Goal: Task Accomplishment & Management: Use online tool/utility

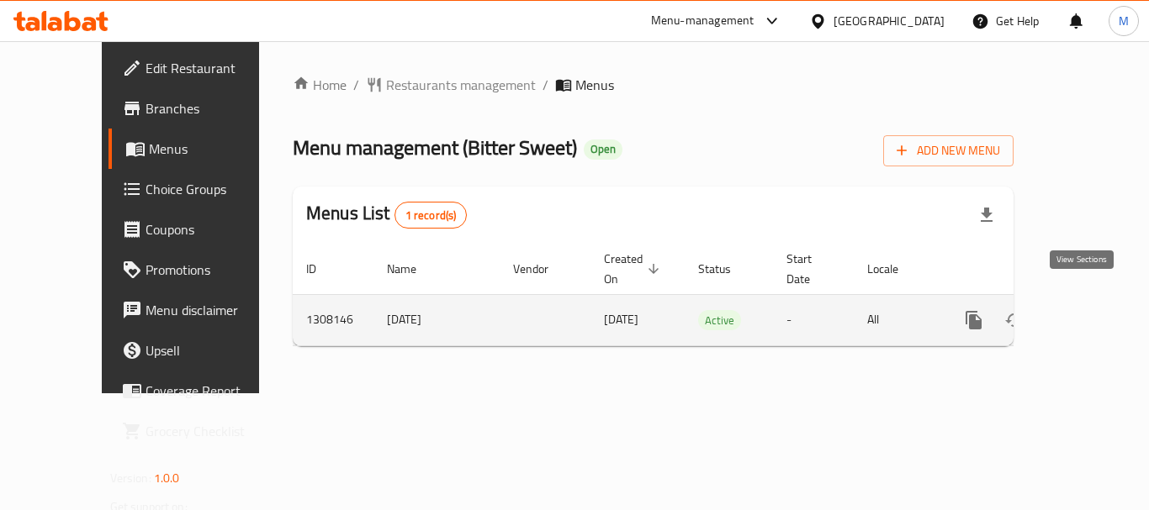
click at [1085, 310] on icon "enhanced table" at bounding box center [1095, 320] width 20 height 20
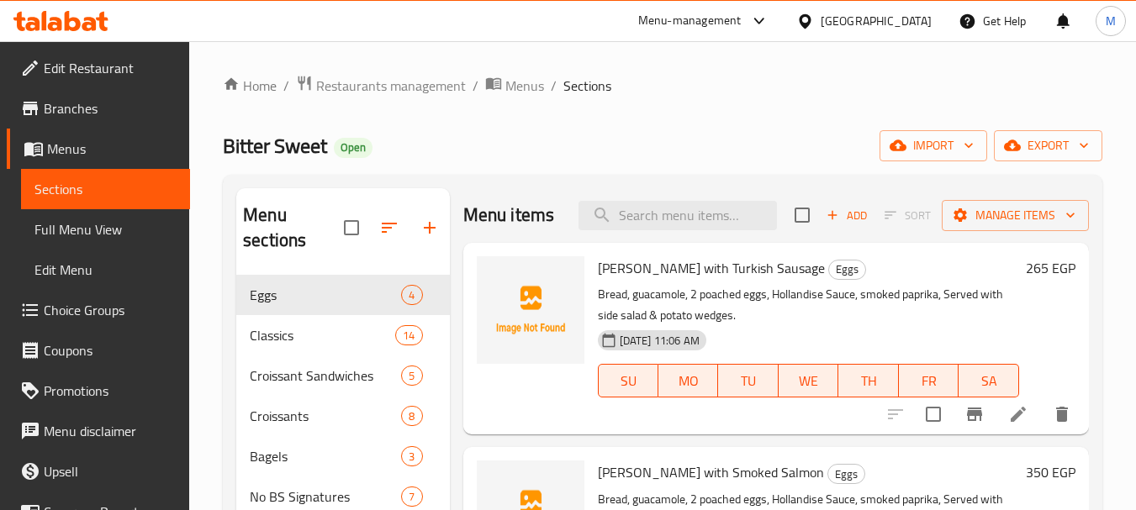
click at [82, 234] on span "Full Menu View" at bounding box center [105, 229] width 142 height 20
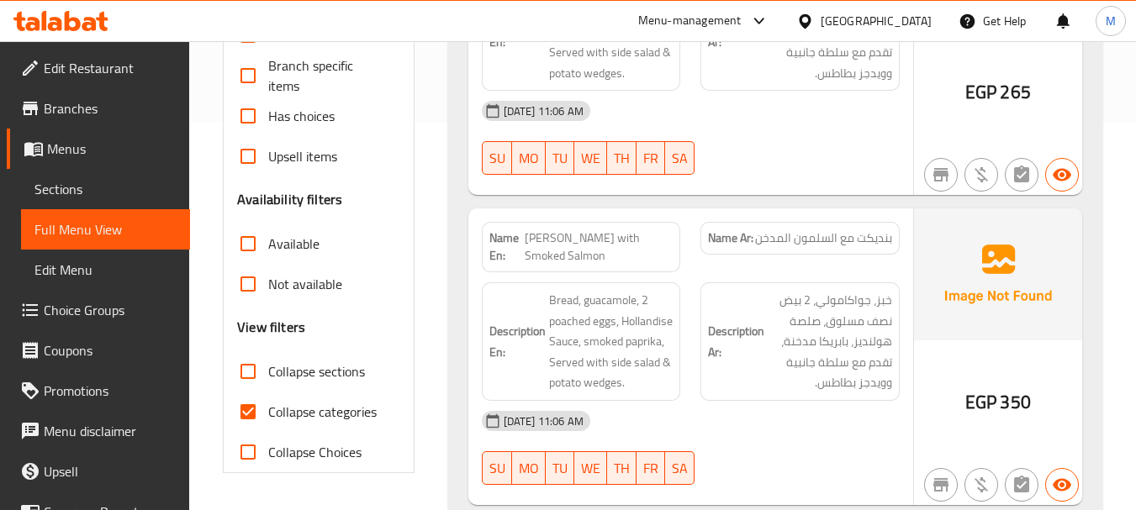
scroll to position [420, 0]
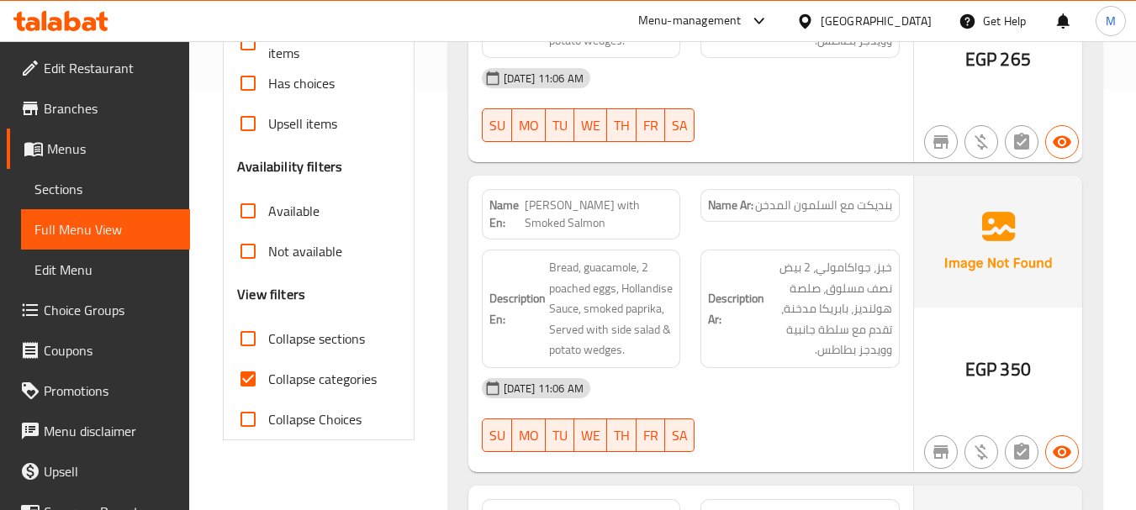
click at [346, 389] on span "Collapse categories" at bounding box center [322, 379] width 108 height 20
click at [268, 391] on input "Collapse categories" at bounding box center [248, 379] width 40 height 40
checkbox input "false"
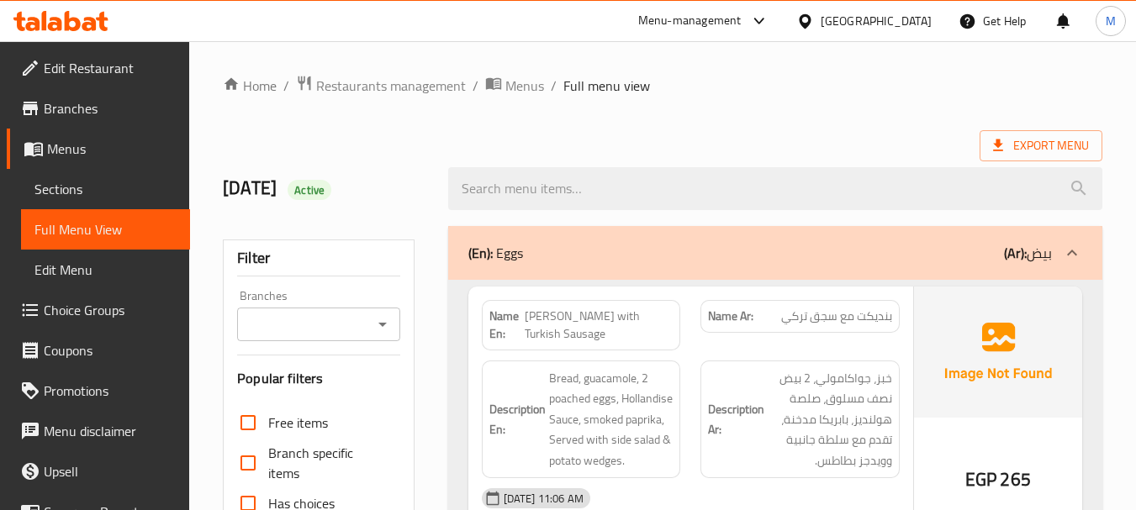
click at [399, 90] on span "Restaurants management" at bounding box center [391, 86] width 150 height 20
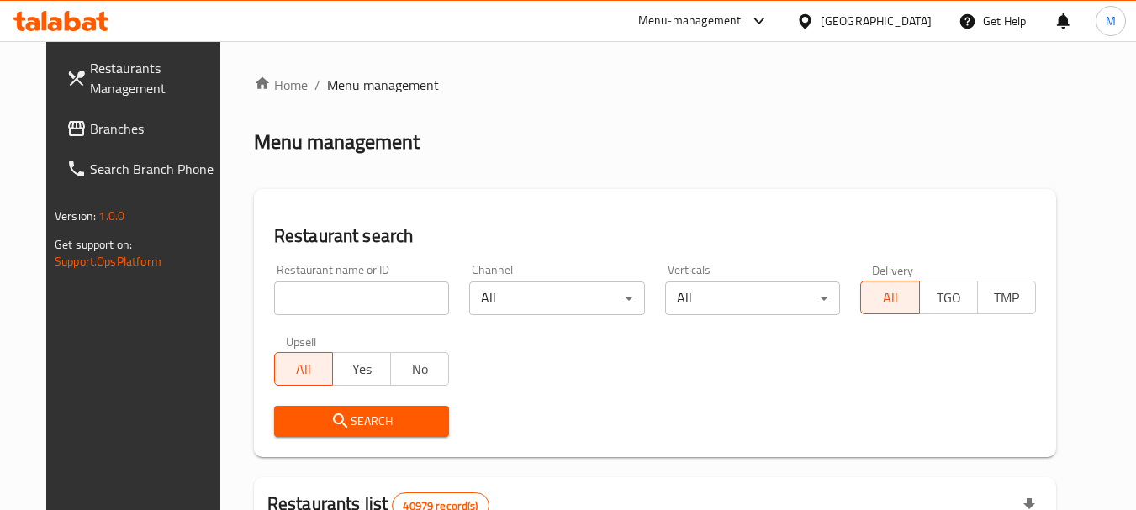
click at [392, 301] on div at bounding box center [568, 255] width 1136 height 510
click at [392, 301] on input "search" at bounding box center [362, 299] width 176 height 34
paste input "كبدة دوار الفلاح"
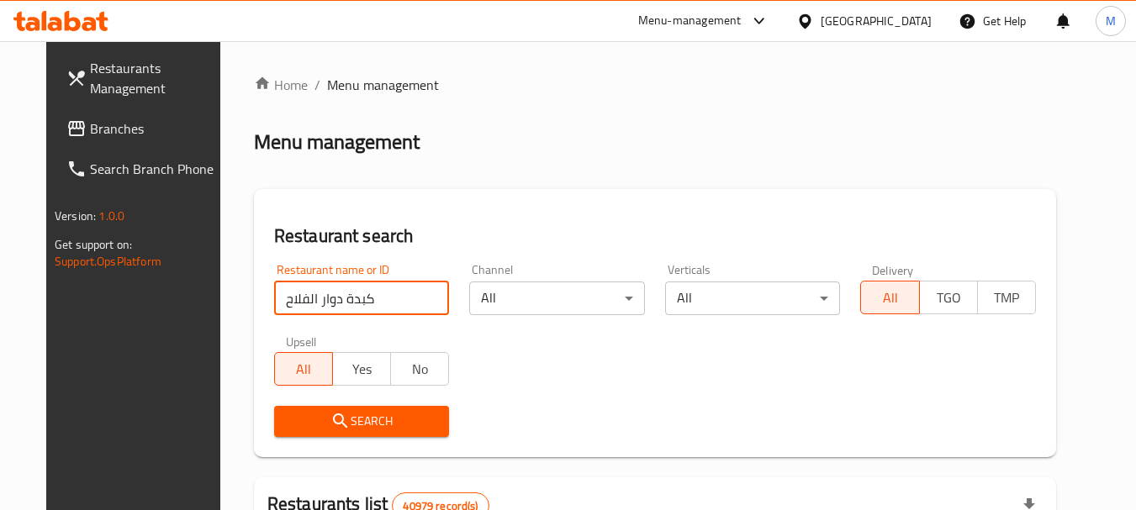
type input "كبدة دوار الفلاح"
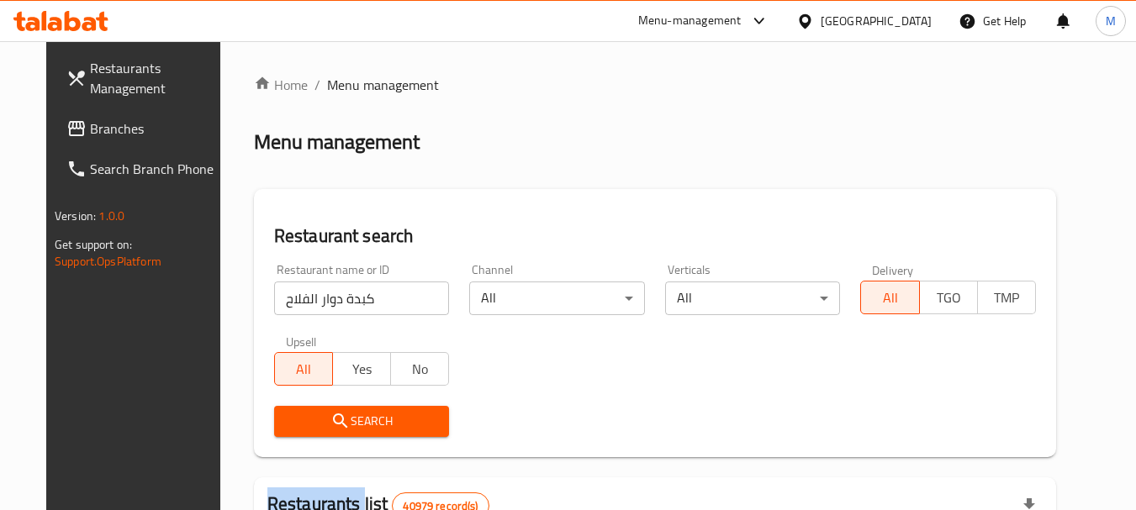
click at [368, 404] on div "Search" at bounding box center [362, 421] width 196 height 51
click at [372, 420] on span "Search" at bounding box center [362, 421] width 149 height 21
click at [372, 420] on div at bounding box center [568, 255] width 1136 height 510
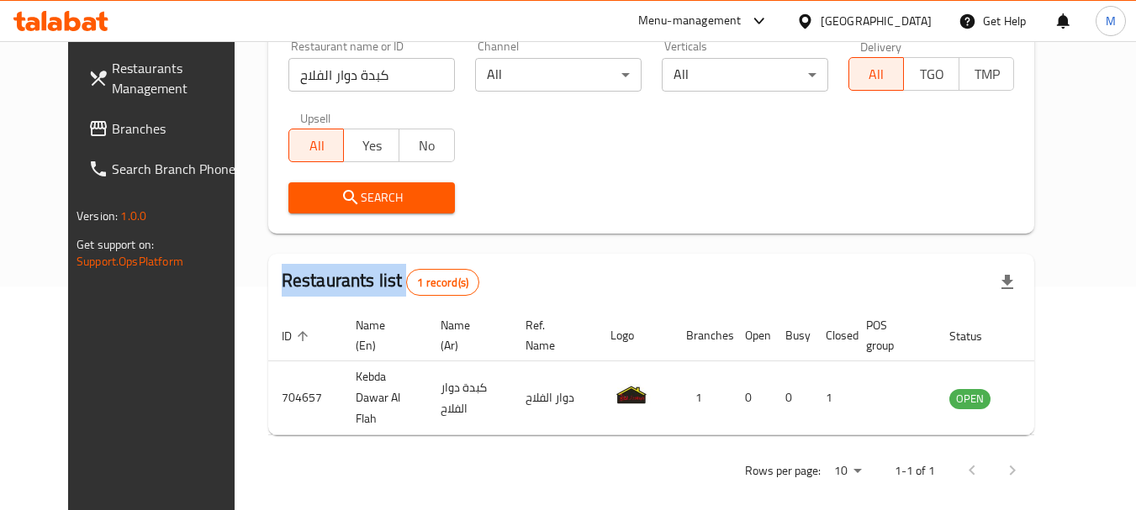
scroll to position [225, 0]
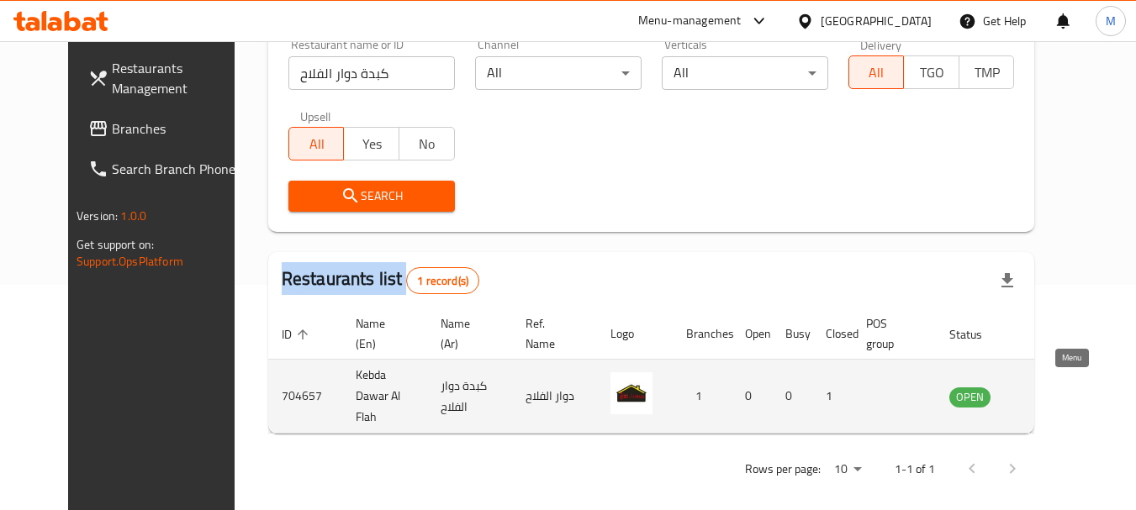
click at [1069, 389] on link "enhanced table" at bounding box center [1053, 397] width 31 height 20
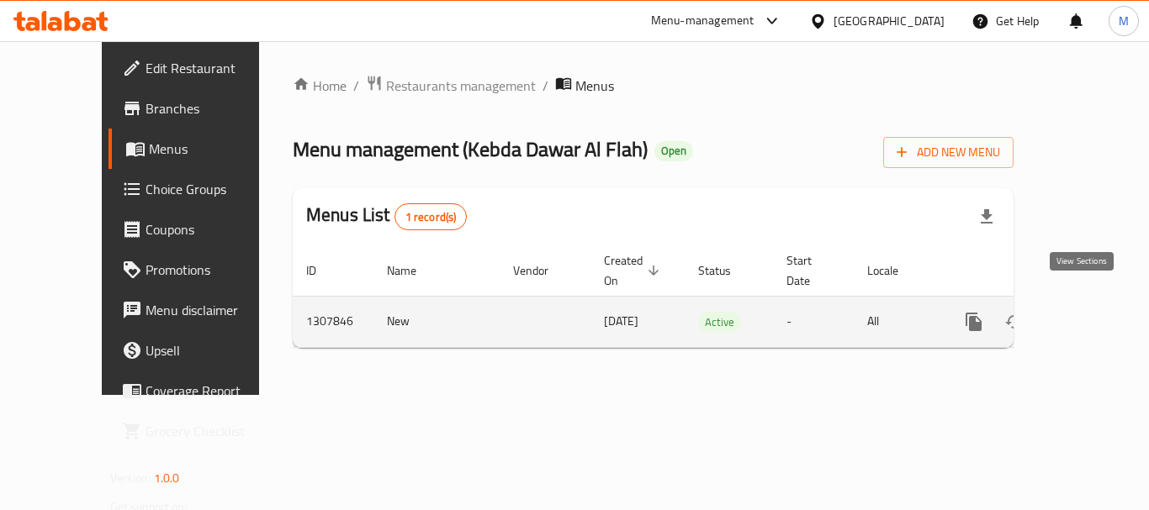
click at [1088, 312] on icon "enhanced table" at bounding box center [1095, 322] width 20 height 20
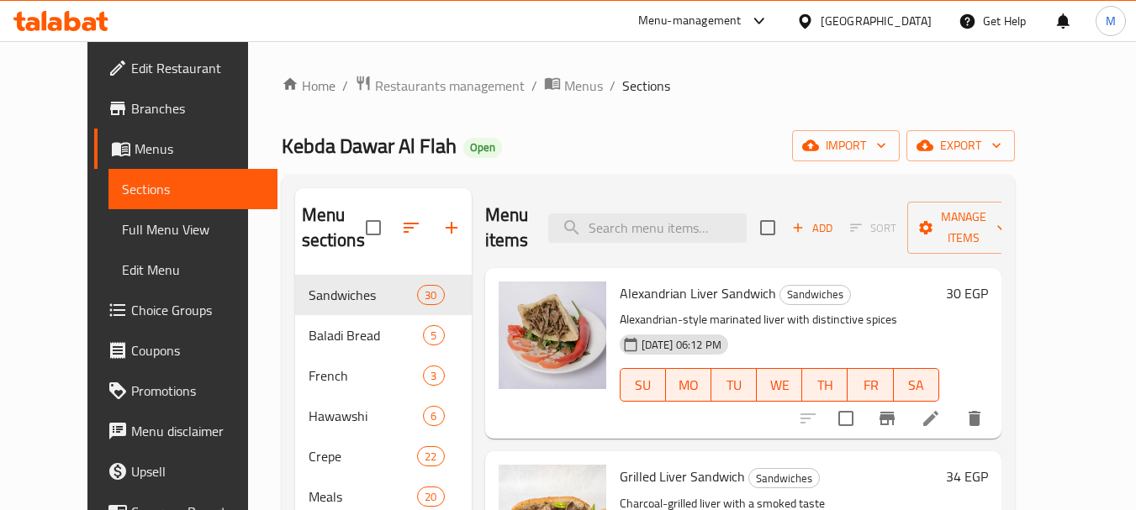
click at [122, 235] on span "Full Menu View" at bounding box center [193, 229] width 142 height 20
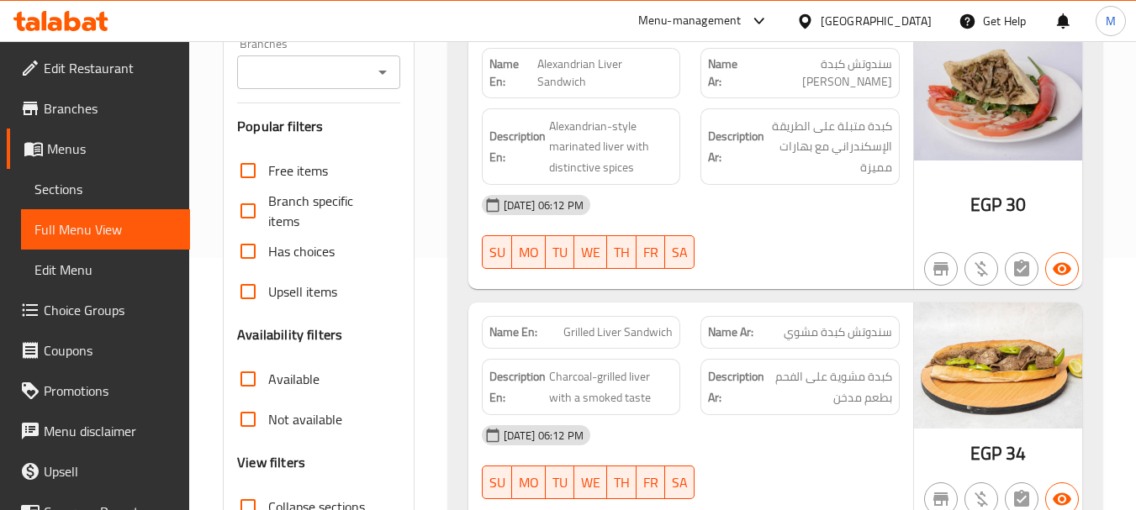
scroll to position [420, 0]
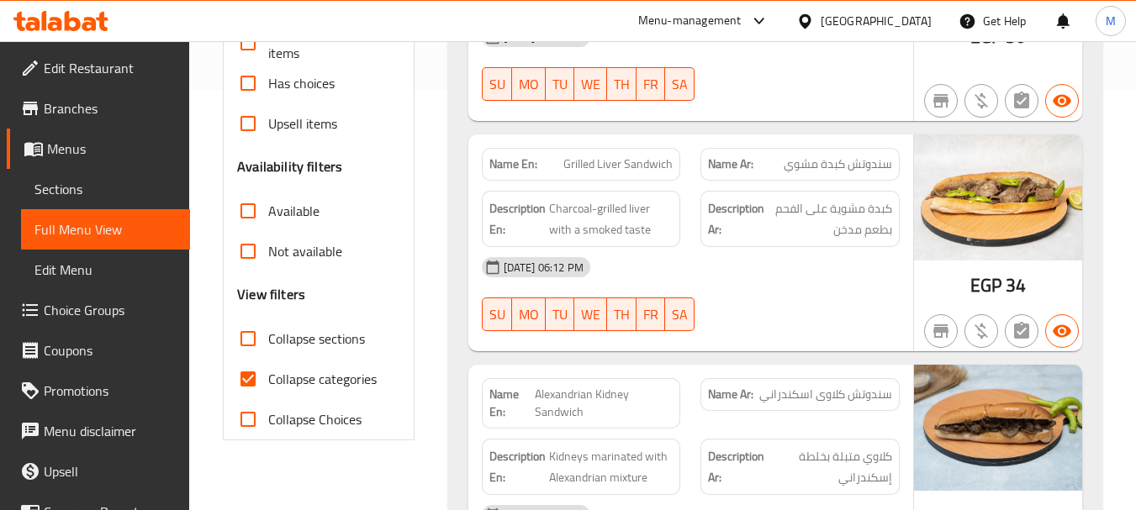
click at [293, 388] on span "Collapse categories" at bounding box center [322, 379] width 108 height 20
click at [268, 388] on input "Collapse categories" at bounding box center [248, 379] width 40 height 40
checkbox input "false"
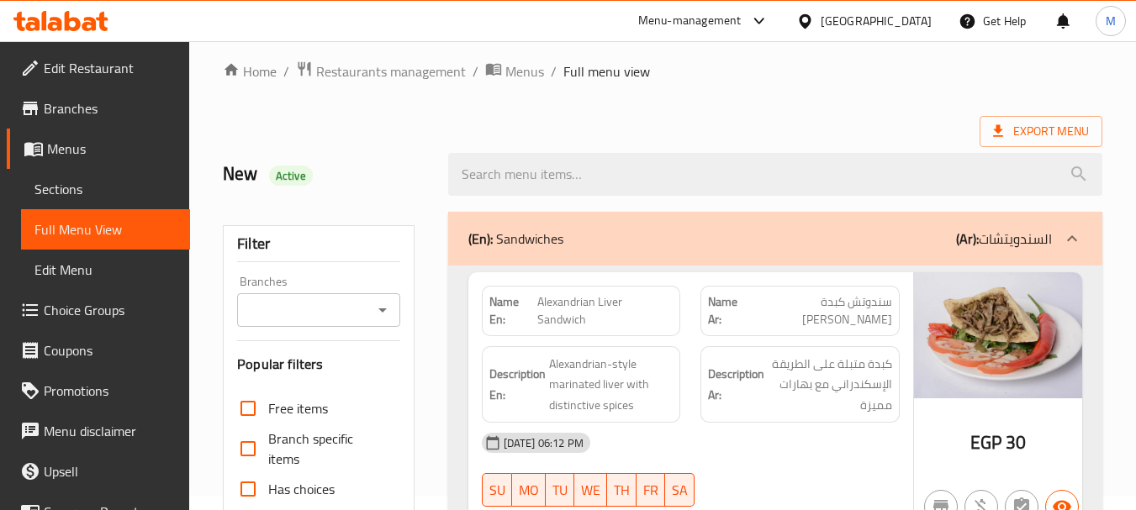
scroll to position [0, 0]
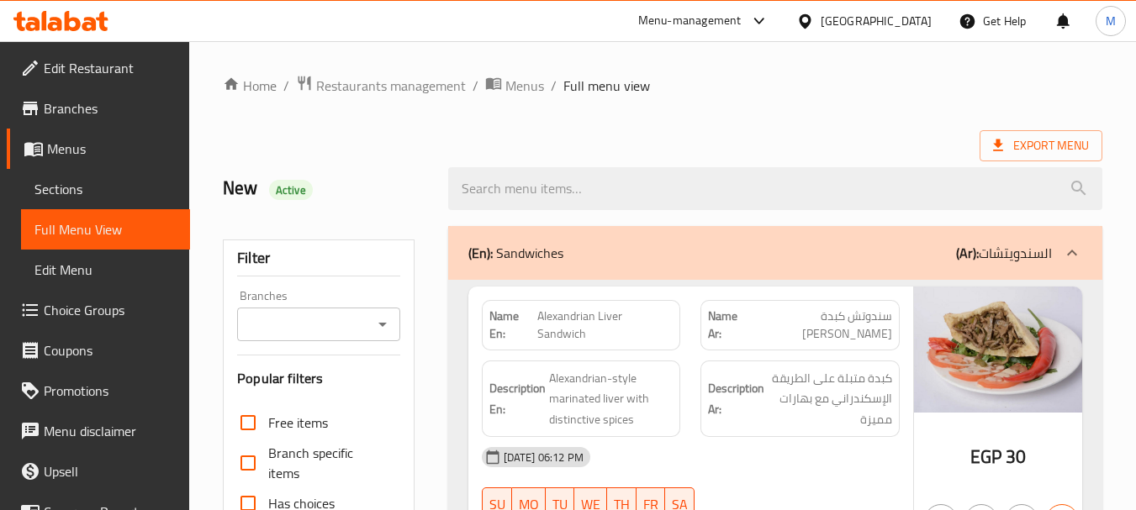
click at [521, 317] on strong "Name En:" at bounding box center [513, 325] width 48 height 35
copy strong "Name En:"
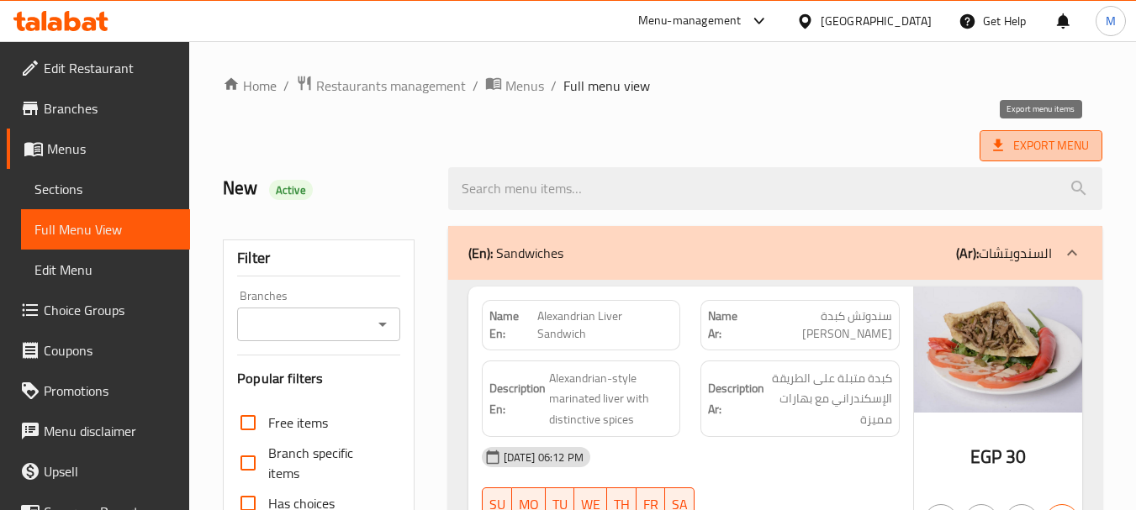
click at [1030, 158] on span "Export Menu" at bounding box center [1041, 145] width 123 height 31
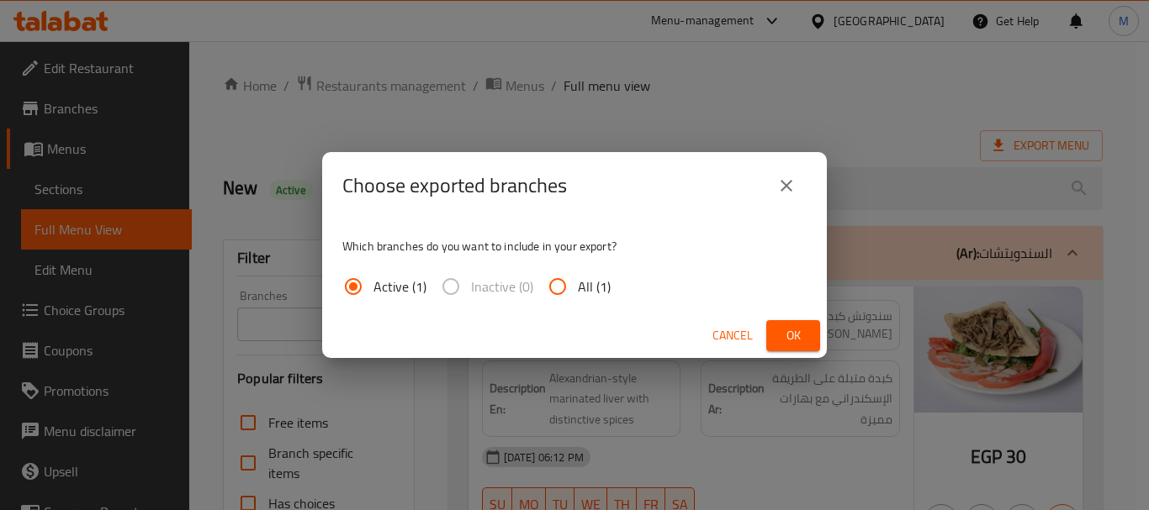
click at [584, 279] on span "All (1)" at bounding box center [594, 287] width 33 height 20
click at [578, 279] on input "All (1)" at bounding box center [557, 287] width 40 height 40
radio input "true"
click at [795, 330] on span "Ok" at bounding box center [792, 335] width 27 height 21
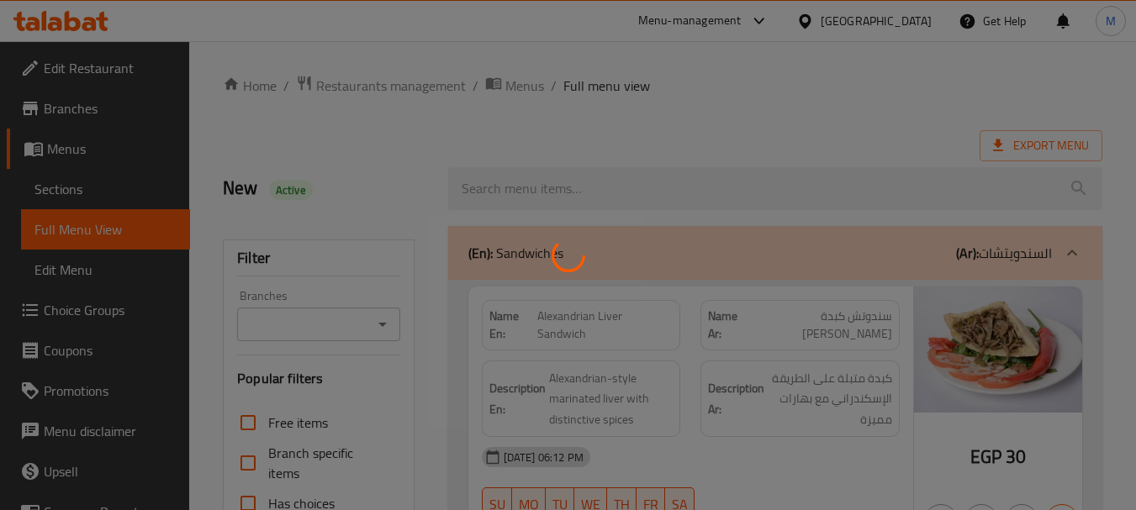
click at [721, 399] on div at bounding box center [568, 255] width 1136 height 510
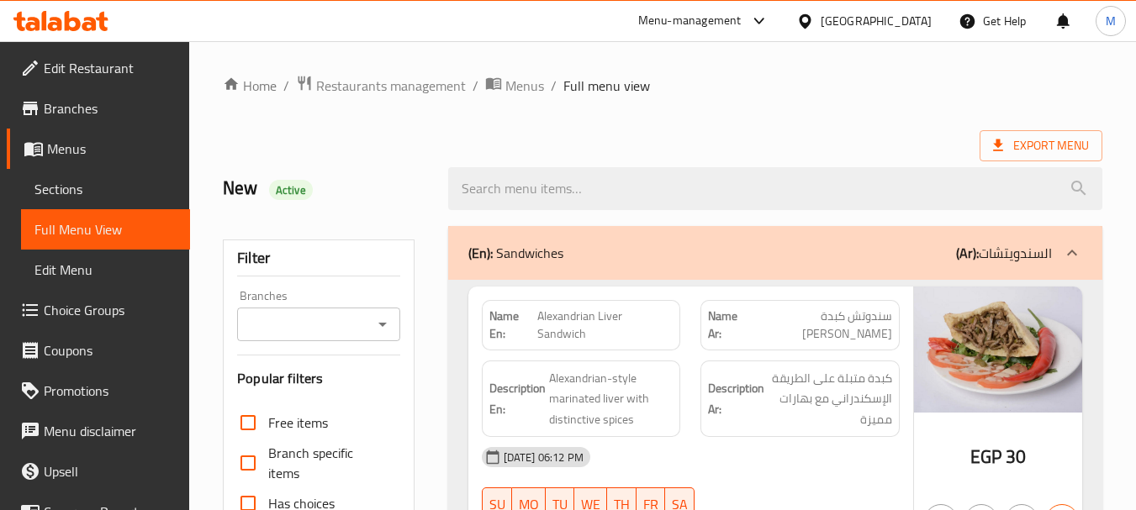
click at [721, 399] on strong "Description Ar:" at bounding box center [736, 398] width 56 height 41
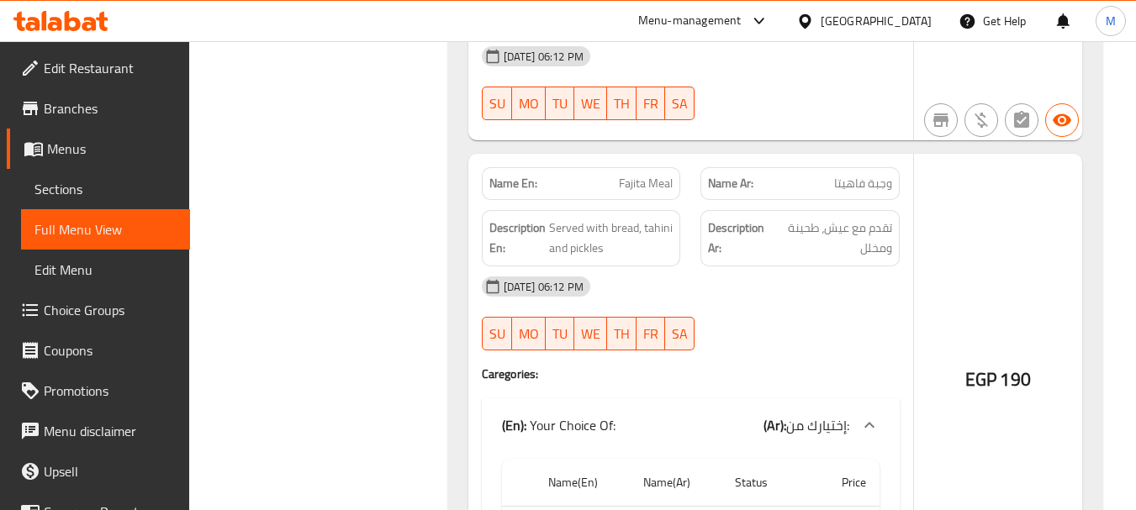
click at [814, 24] on icon at bounding box center [805, 22] width 18 height 18
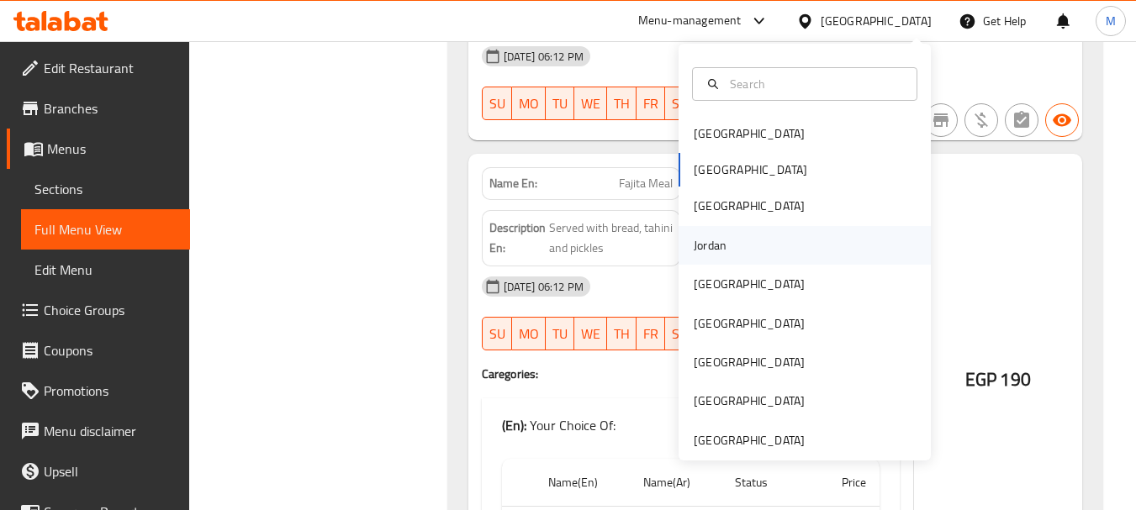
click at [710, 251] on div "Jordan" at bounding box center [710, 245] width 33 height 18
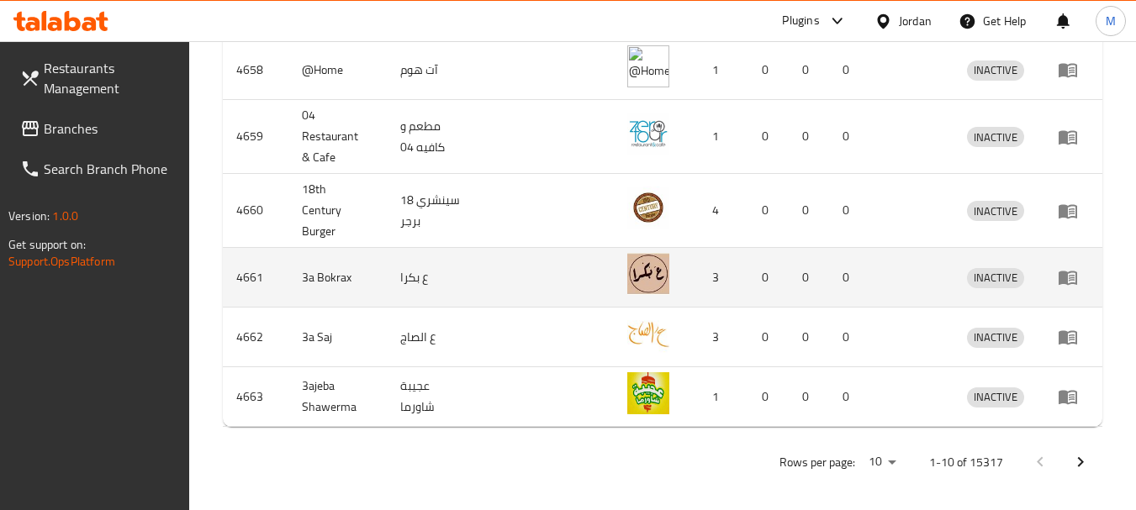
scroll to position [161, 0]
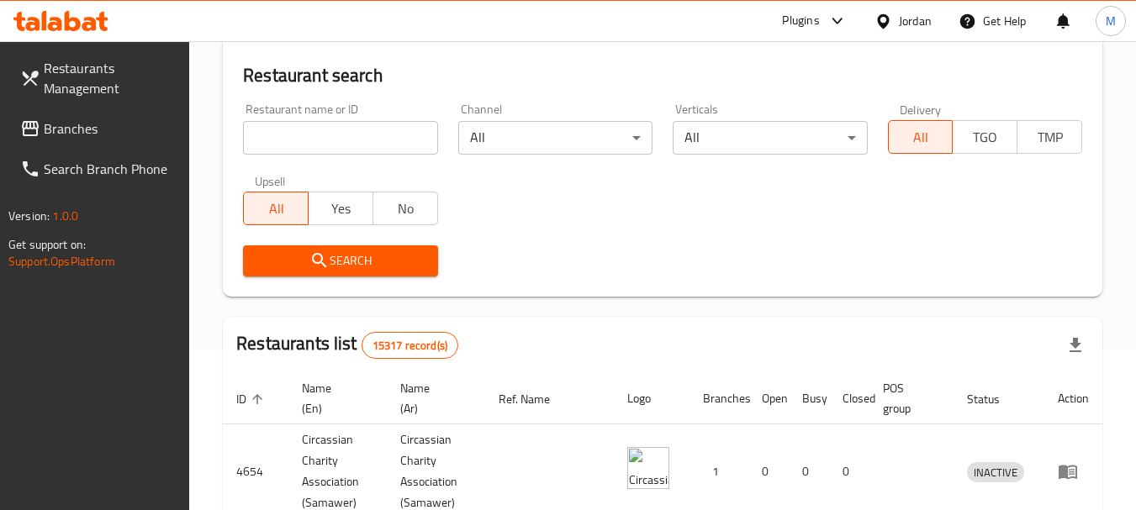
click at [340, 135] on input "search" at bounding box center [340, 138] width 194 height 34
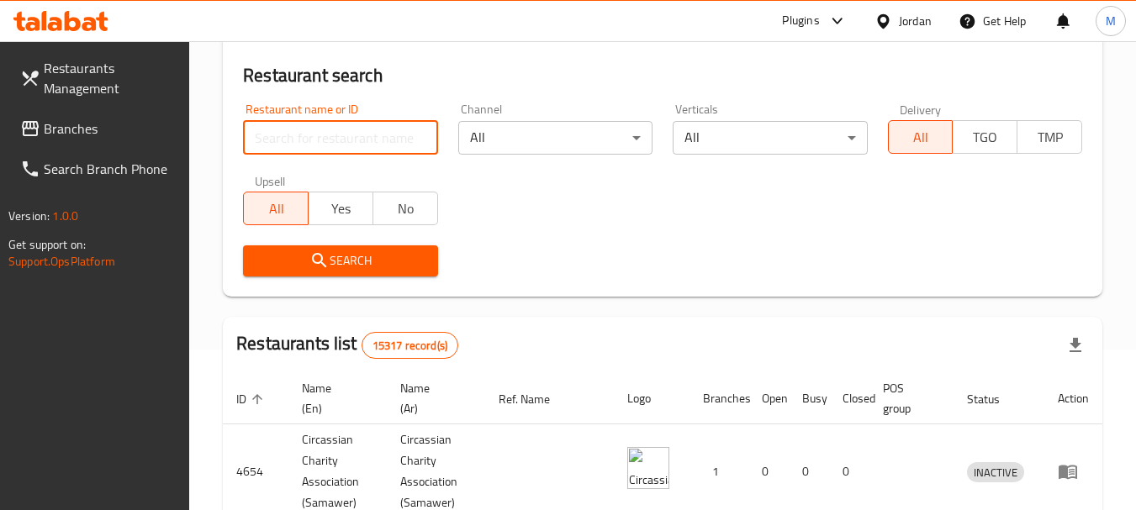
paste input "بيتزا ومعجنات أبو حامد وأبو حسن"
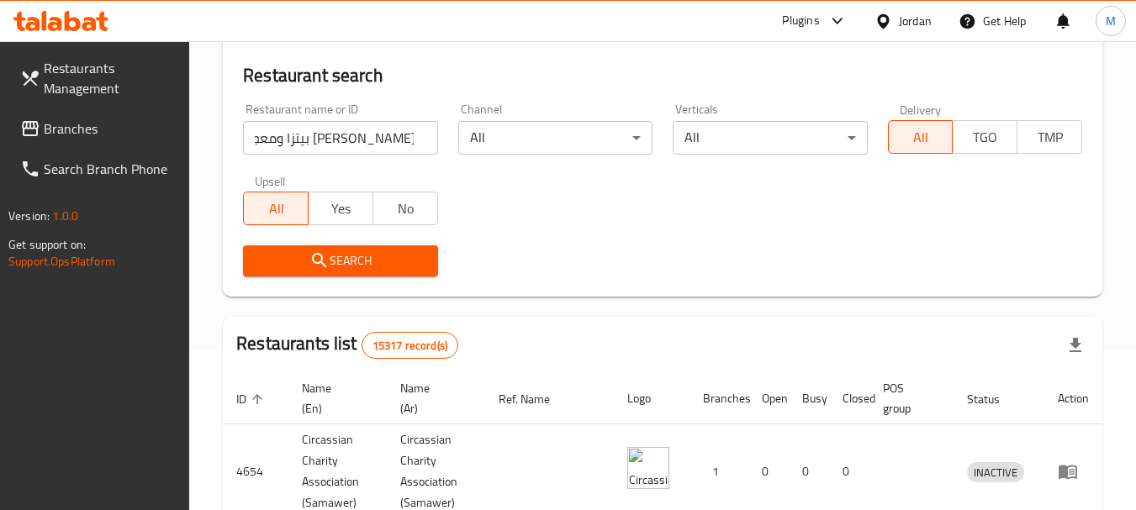
scroll to position [0, 0]
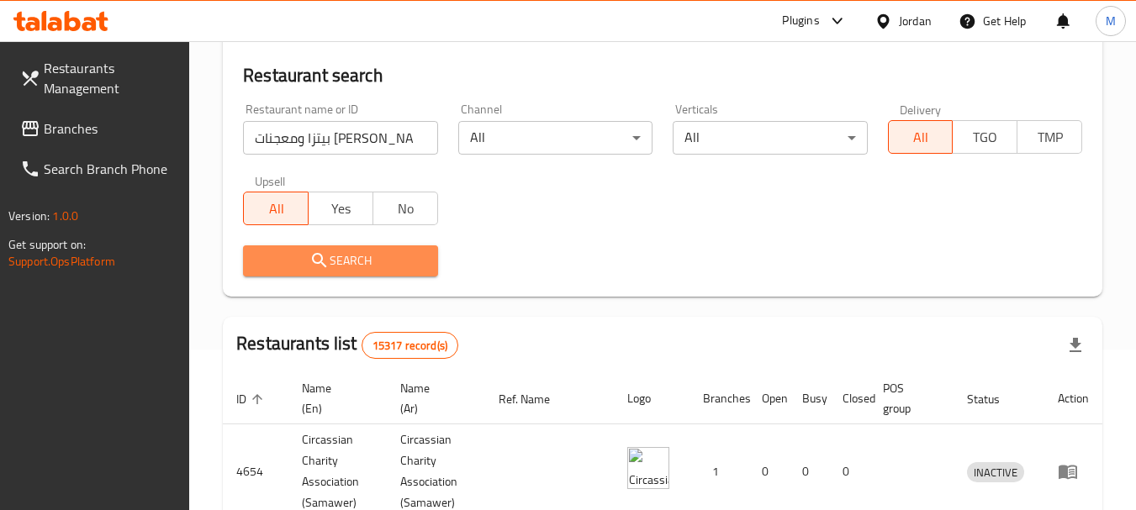
click at [330, 256] on span "Search" at bounding box center [339, 261] width 167 height 21
click at [330, 256] on div at bounding box center [568, 255] width 1136 height 510
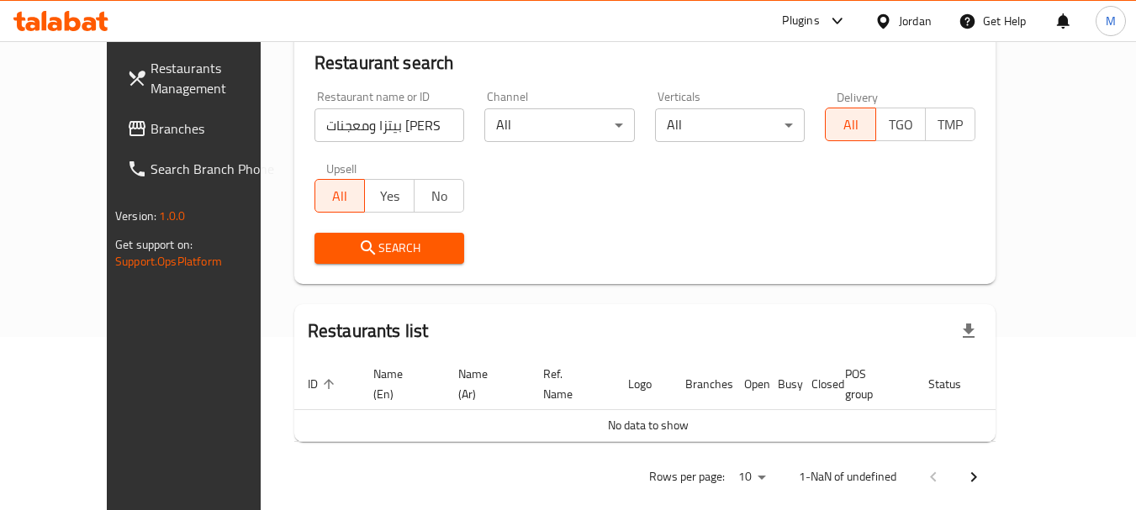
scroll to position [177, 0]
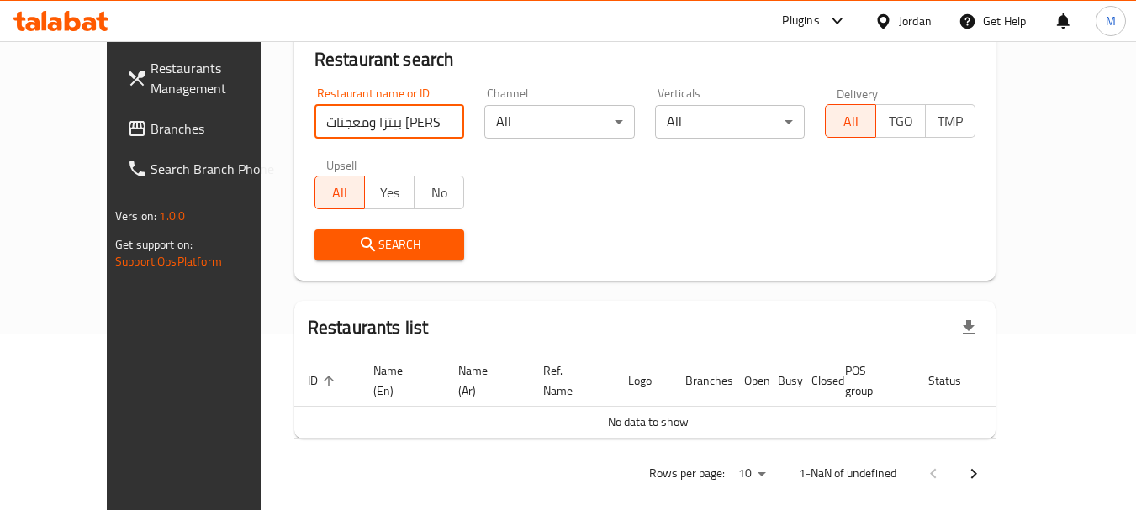
drag, startPoint x: 306, startPoint y: 120, endPoint x: 103, endPoint y: 125, distance: 202.7
click at [107, 126] on div "Restaurants Management Branches Search Branch Phone Version: 1.0.0 Get support …" at bounding box center [568, 197] width 922 height 665
type input "بيتزا ومعجنات أبو حامد"
click button "Search" at bounding box center [389, 245] width 150 height 31
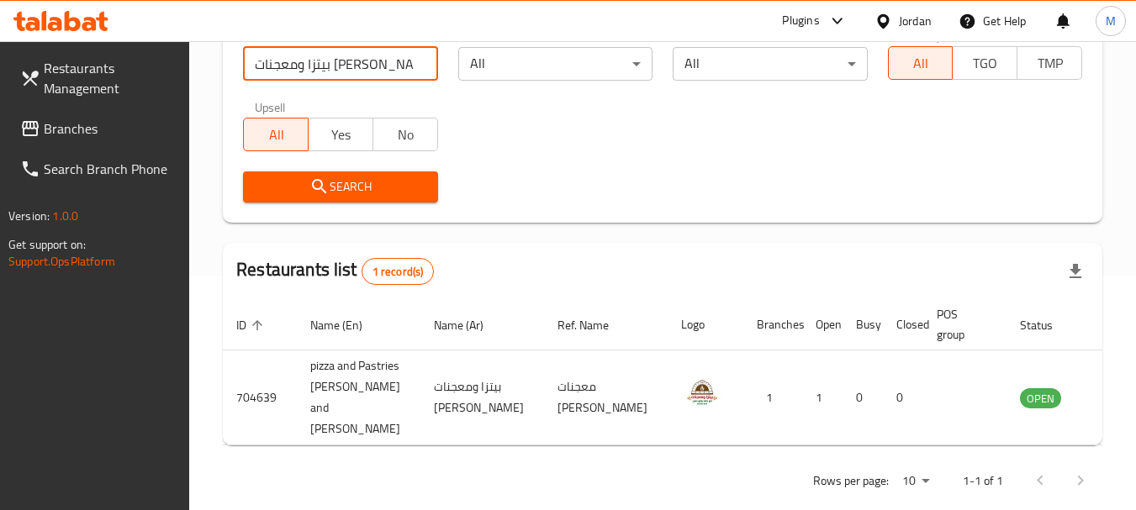
scroll to position [261, 0]
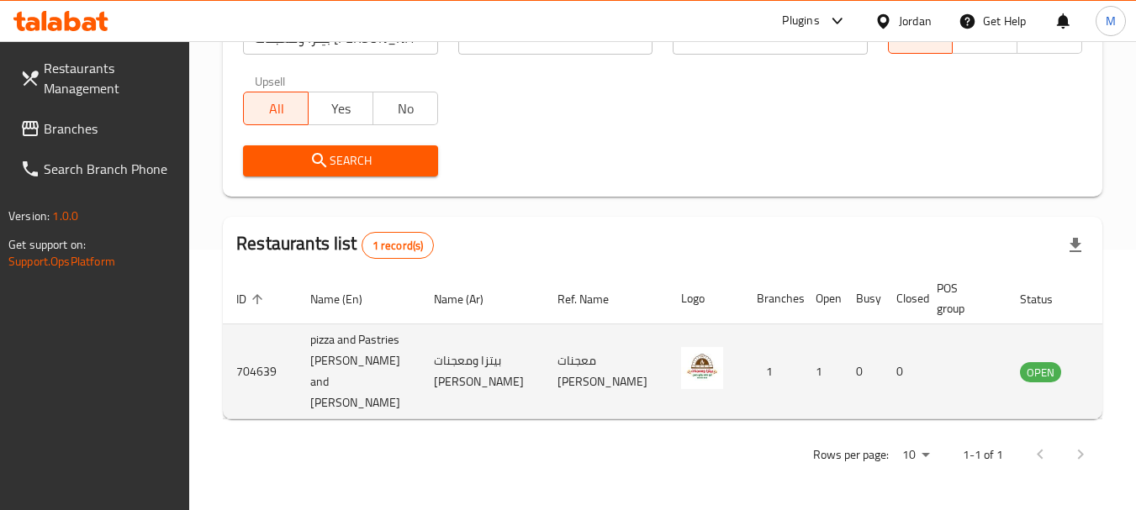
click at [1095, 359] on td "enhanced table" at bounding box center [1124, 372] width 58 height 95
click at [1108, 365] on icon "enhanced table" at bounding box center [1118, 372] width 20 height 20
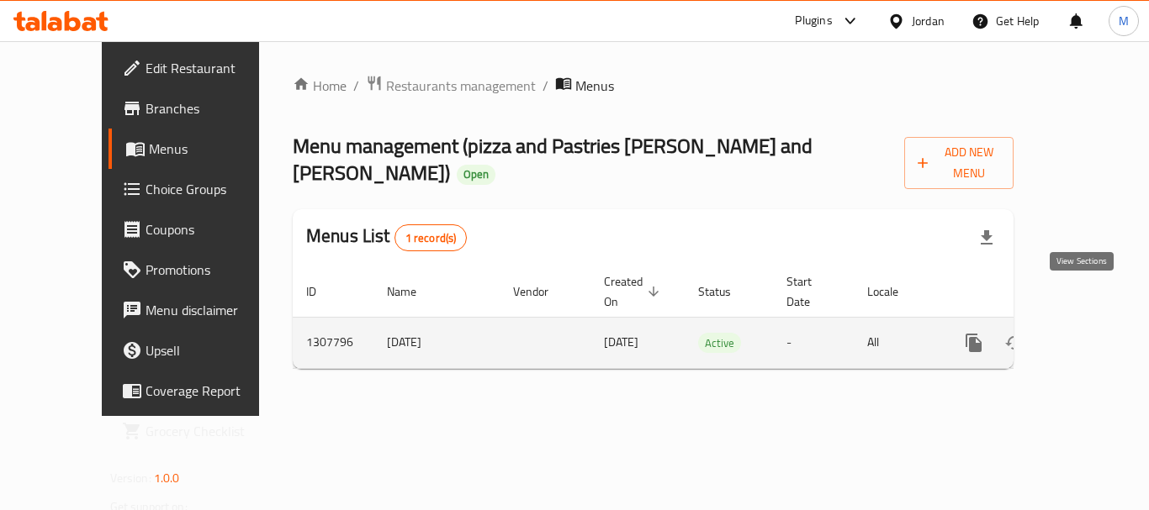
click at [1085, 333] on icon "enhanced table" at bounding box center [1095, 343] width 20 height 20
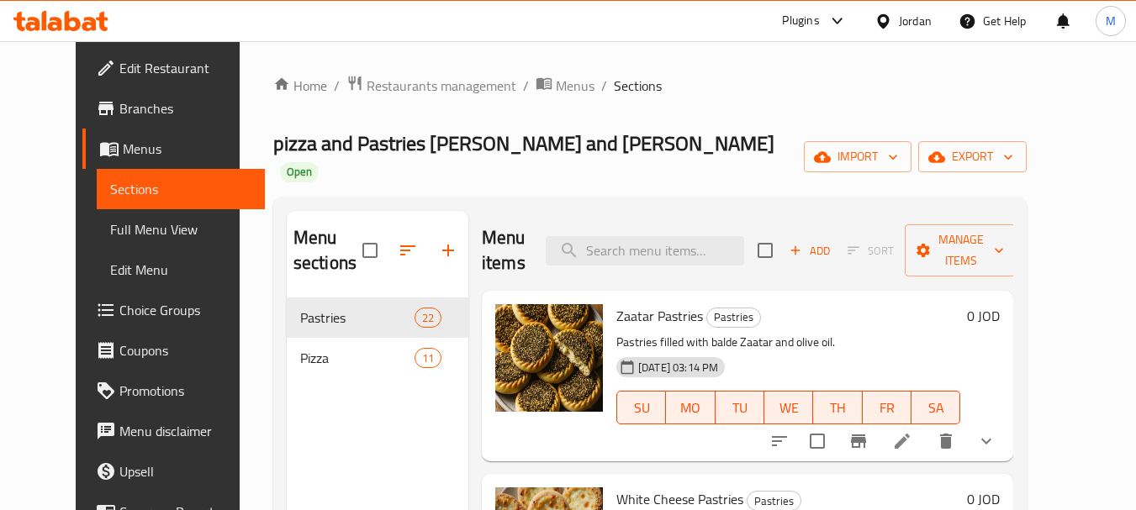
click at [110, 226] on span "Full Menu View" at bounding box center [181, 229] width 142 height 20
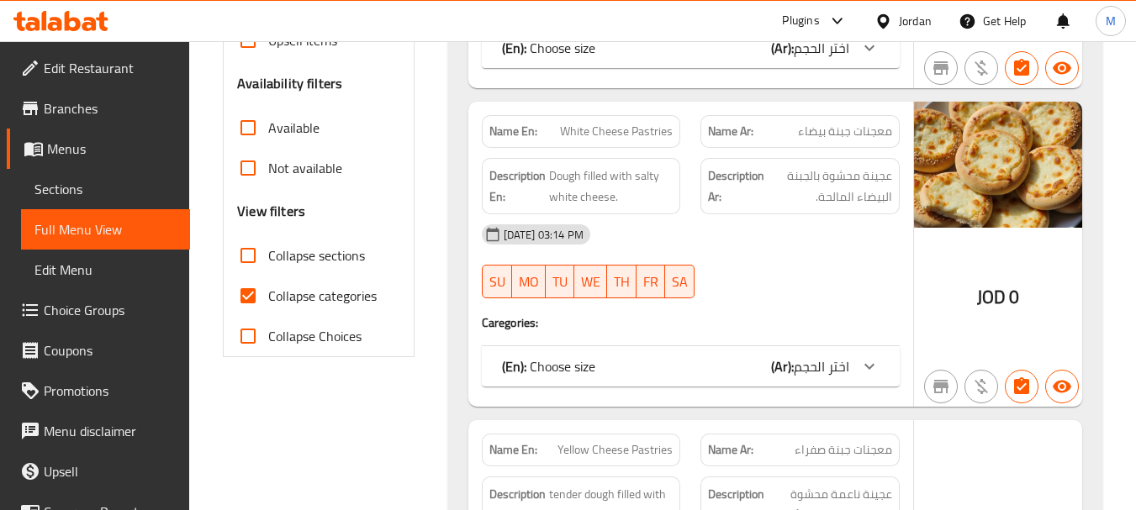
scroll to position [504, 0]
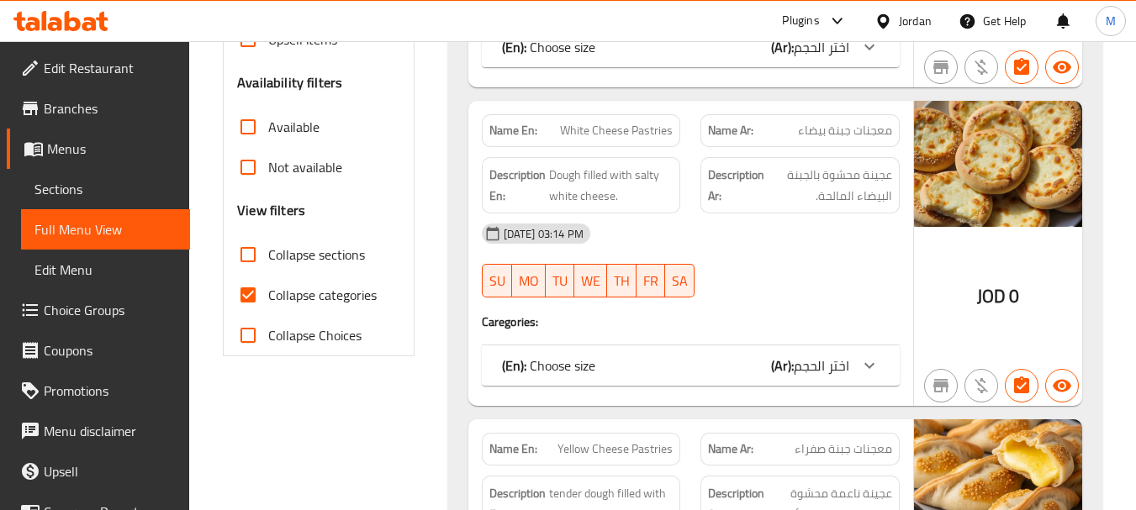
click at [325, 300] on span "Collapse categories" at bounding box center [322, 295] width 108 height 20
click at [268, 300] on input "Collapse categories" at bounding box center [248, 295] width 40 height 40
checkbox input "false"
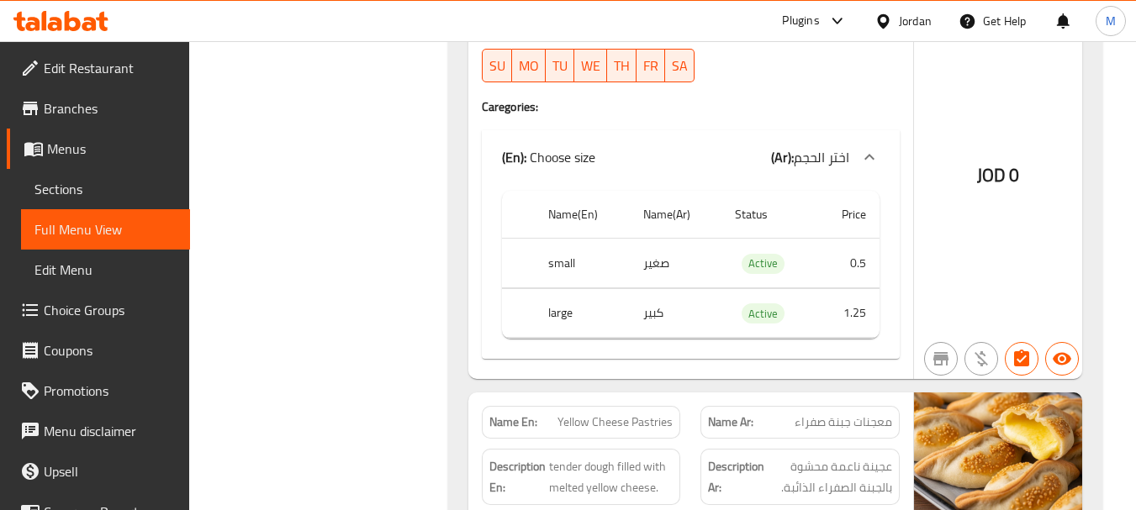
scroll to position [1009, 0]
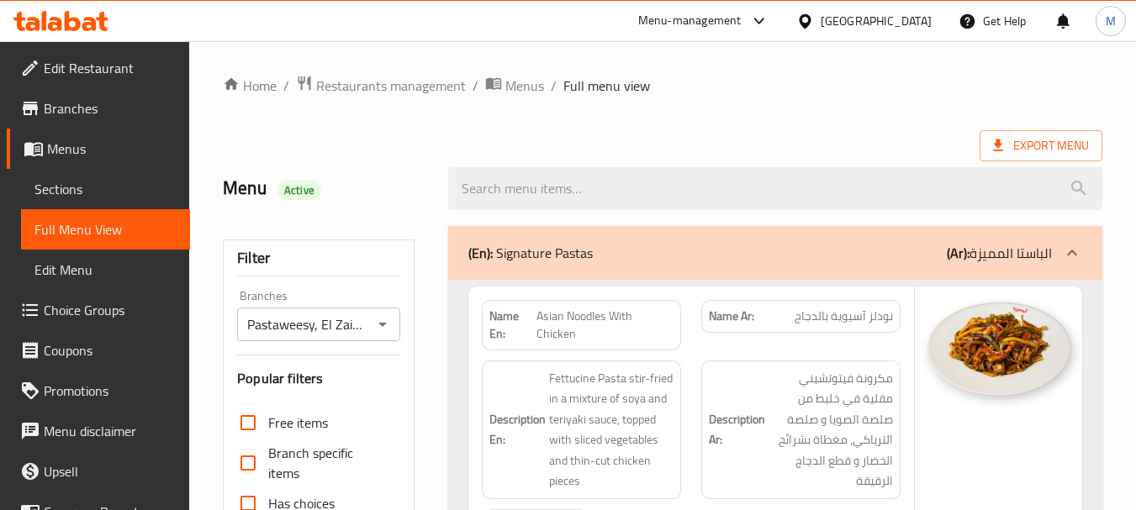
click at [814, 21] on icon at bounding box center [805, 22] width 18 height 18
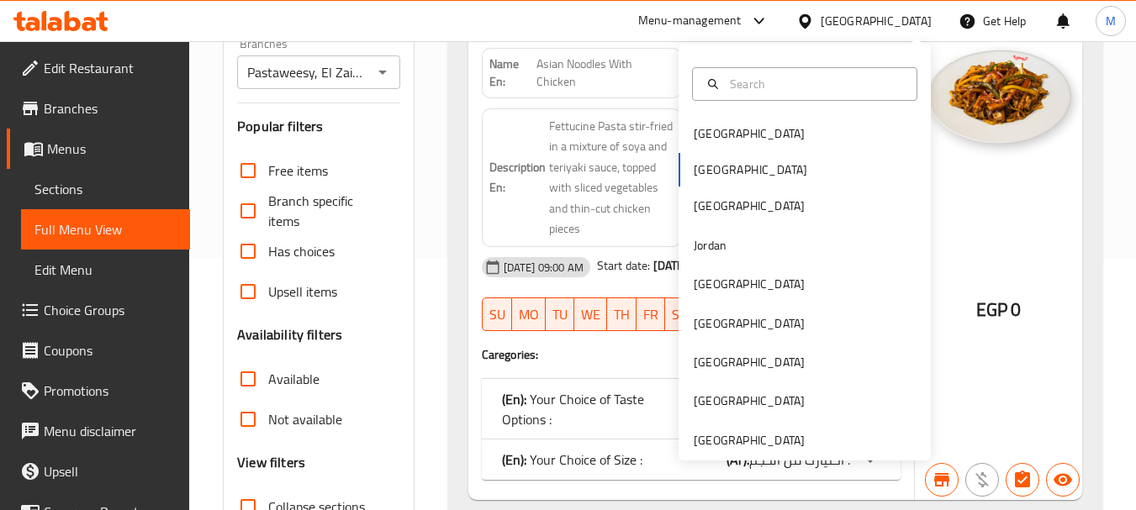
scroll to position [252, 0]
click at [747, 437] on div "[GEOGRAPHIC_DATA]" at bounding box center [749, 440] width 111 height 18
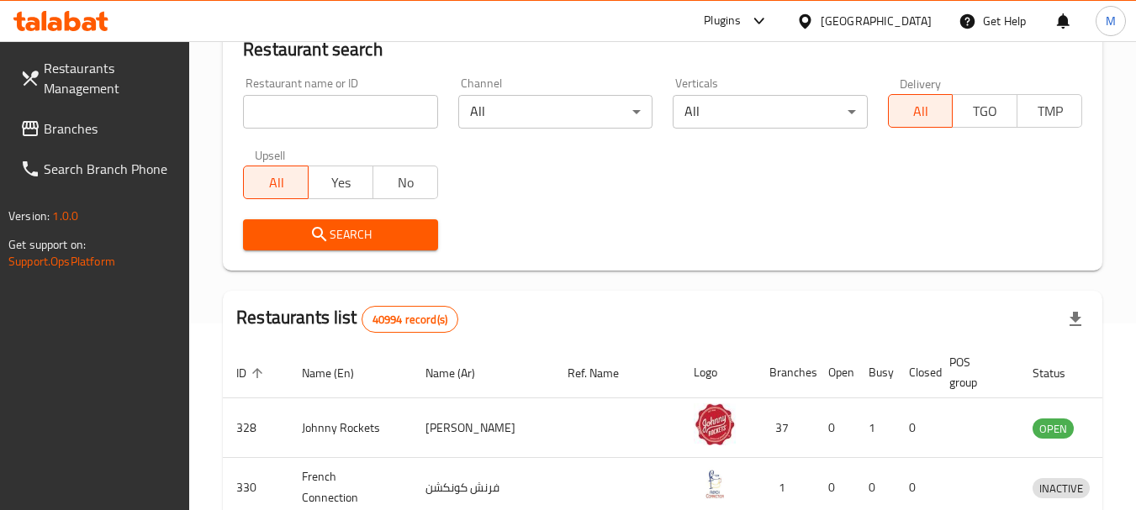
scroll to position [168, 0]
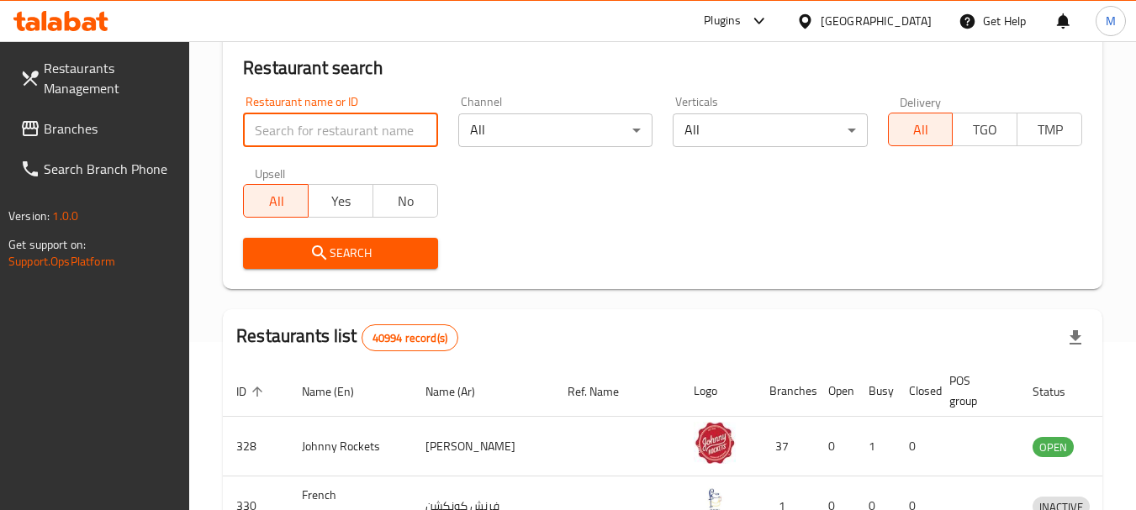
paste input "Chettinadu Restaurant"
type input "Chettinadu Restaurant"
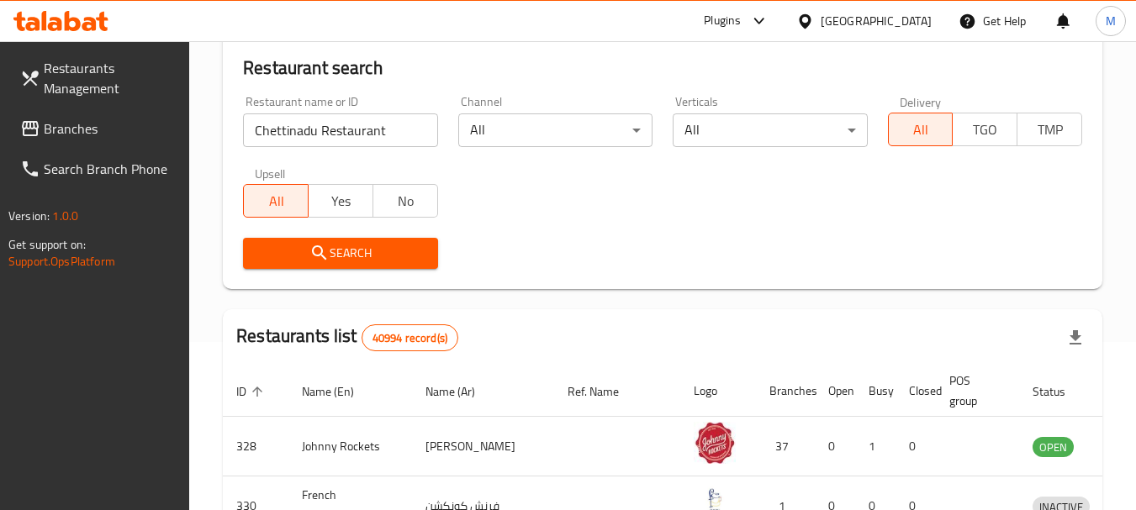
click at [311, 246] on icon "submit" at bounding box center [319, 253] width 20 height 20
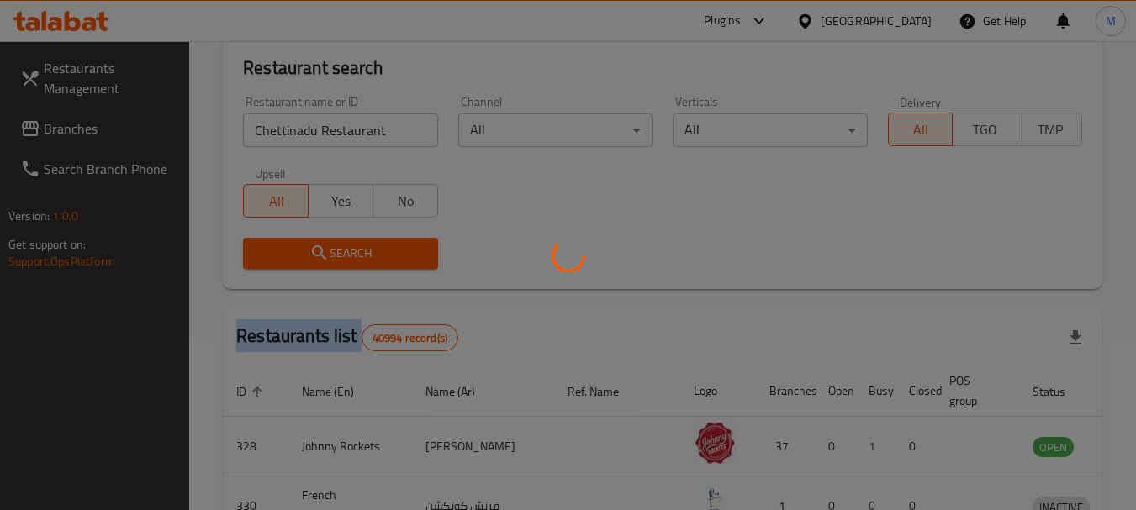
click at [311, 246] on div at bounding box center [568, 255] width 1136 height 510
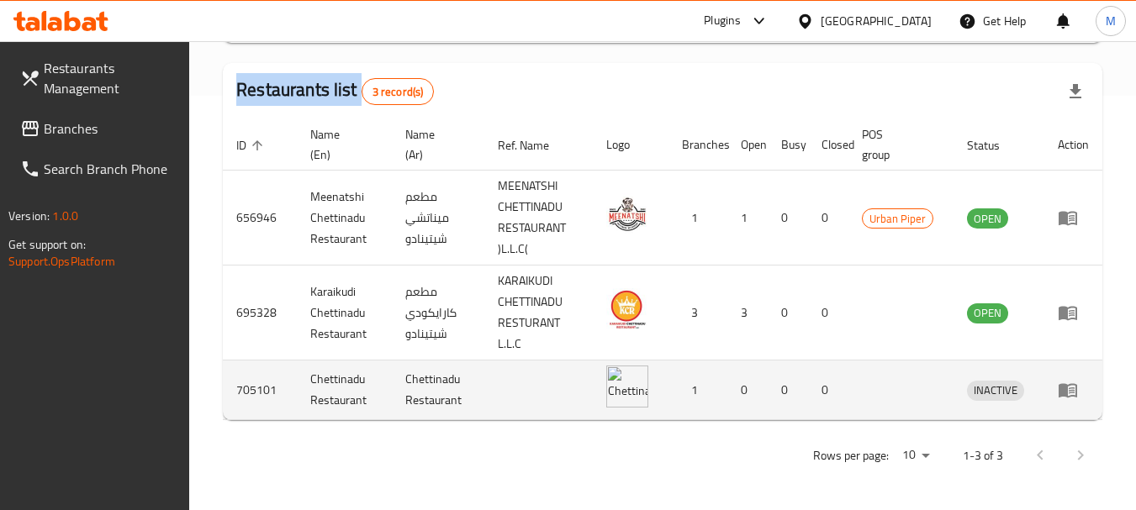
scroll to position [415, 0]
click at [1078, 388] on link "enhanced table" at bounding box center [1073, 389] width 31 height 20
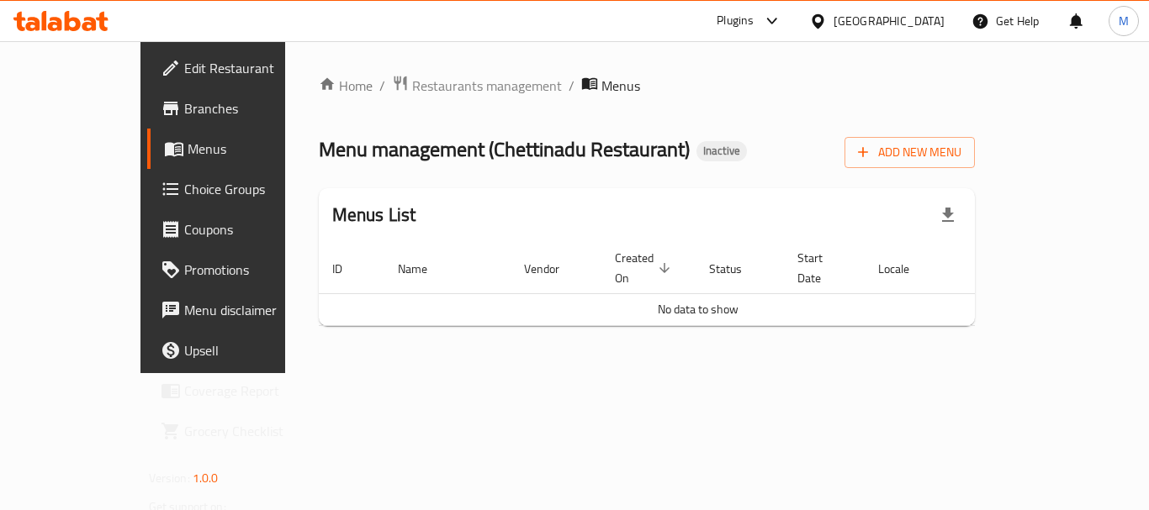
click at [914, 18] on div "[GEOGRAPHIC_DATA]" at bounding box center [888, 21] width 111 height 18
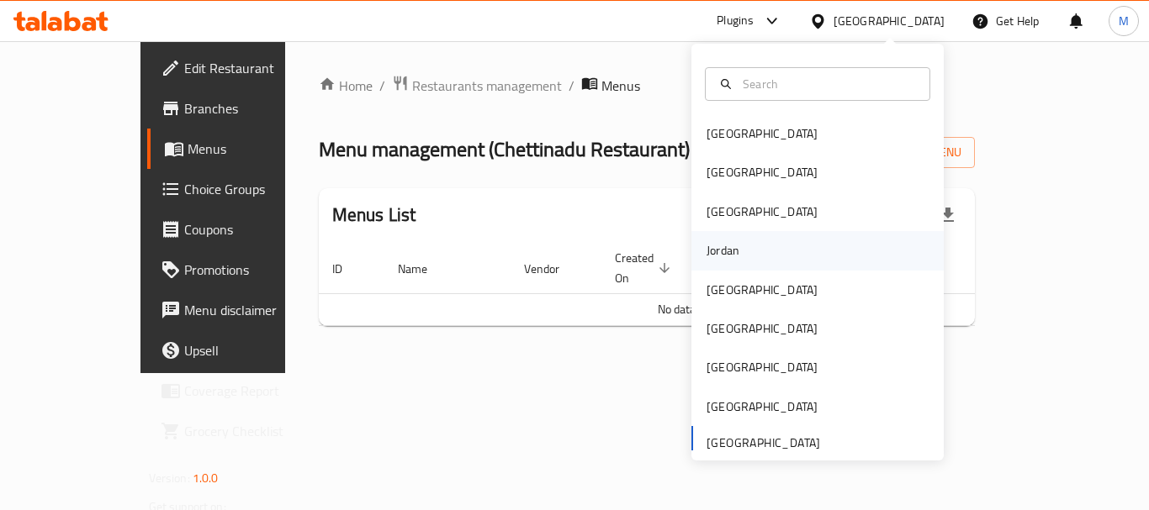
click at [742, 256] on div "Jordan" at bounding box center [817, 250] width 252 height 39
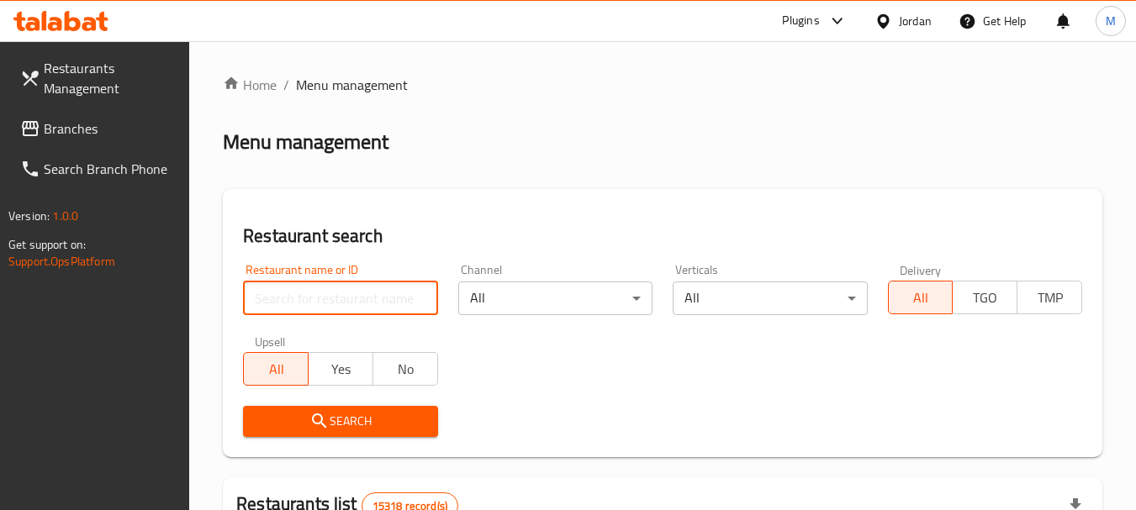
paste input "الكوفية"
type input "الكوفية"
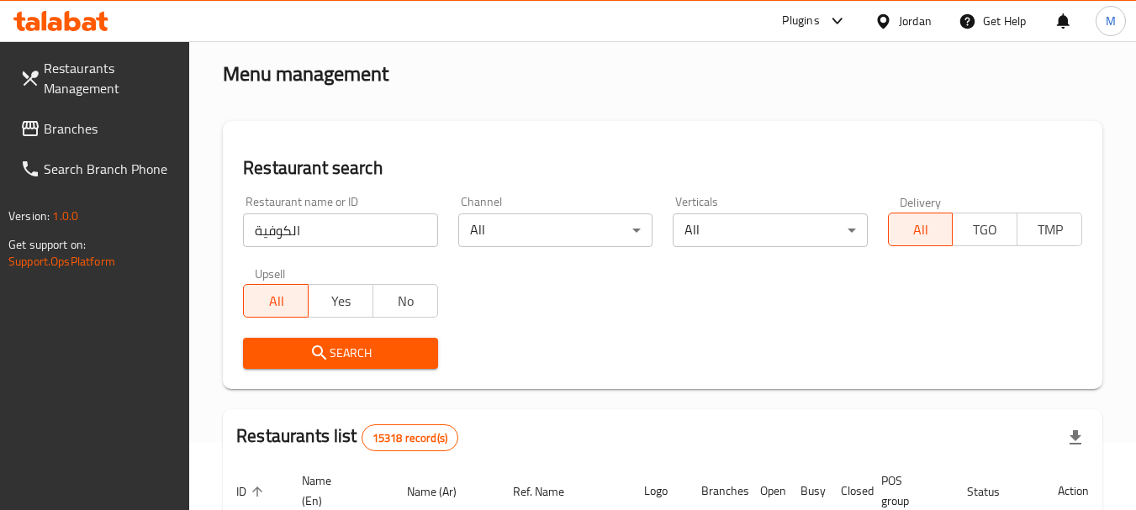
scroll to position [336, 0]
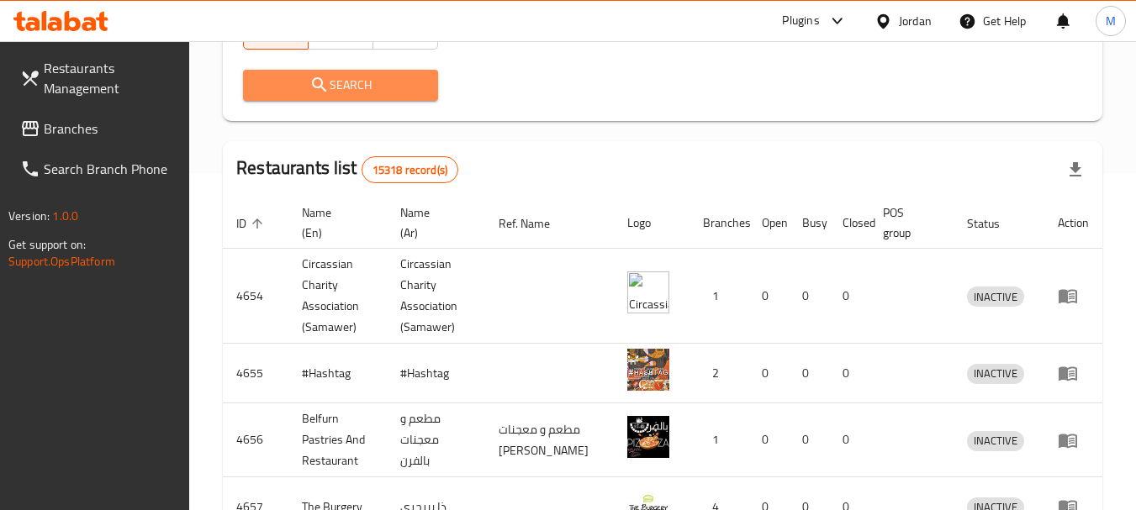
click at [356, 93] on span "Search" at bounding box center [339, 85] width 167 height 21
click at [356, 93] on div at bounding box center [568, 255] width 1136 height 510
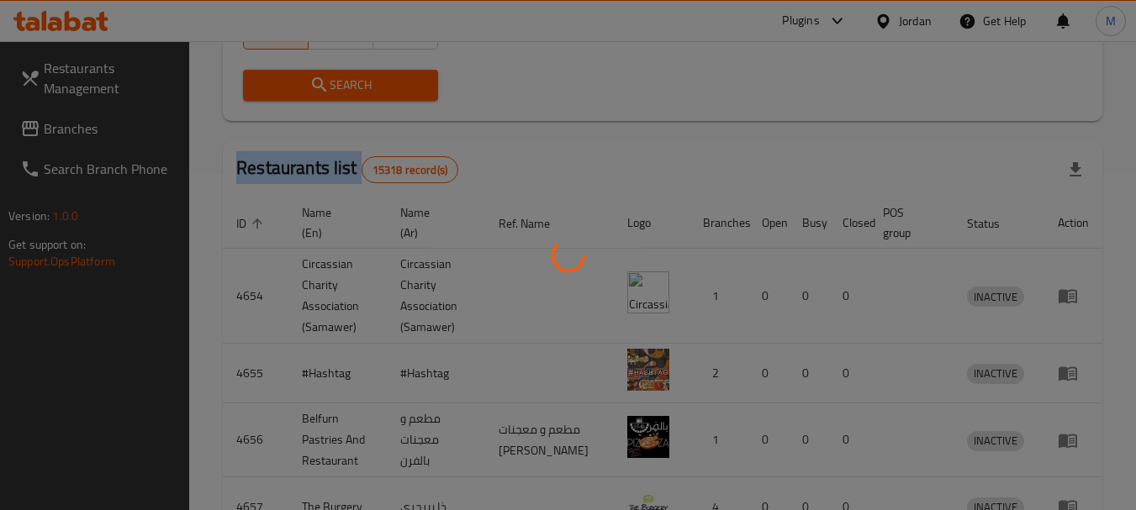
click at [356, 93] on div at bounding box center [568, 255] width 1136 height 510
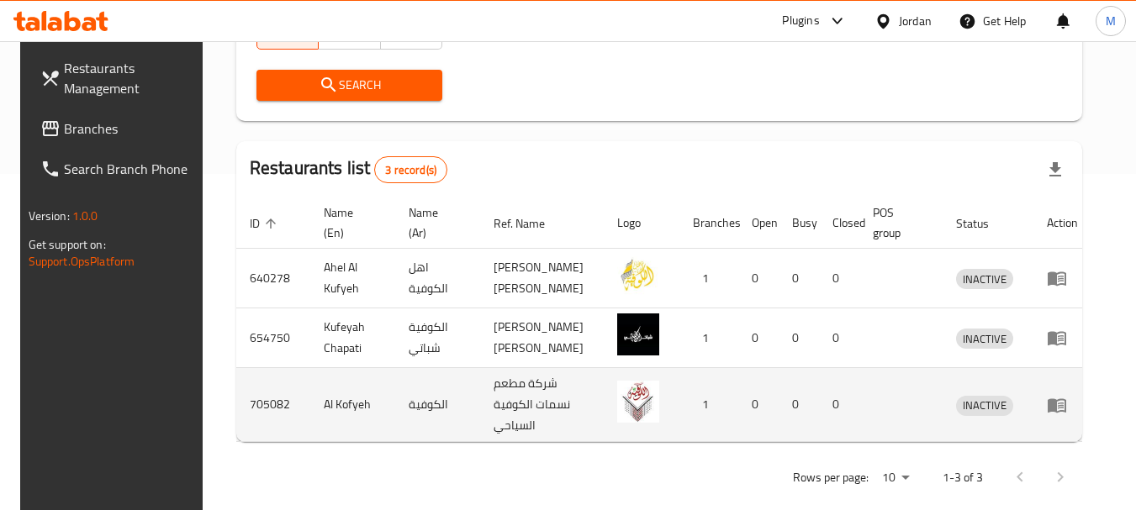
click at [1072, 417] on td "enhanced table" at bounding box center [1062, 405] width 58 height 74
click at [1067, 412] on icon "enhanced table" at bounding box center [1057, 405] width 20 height 20
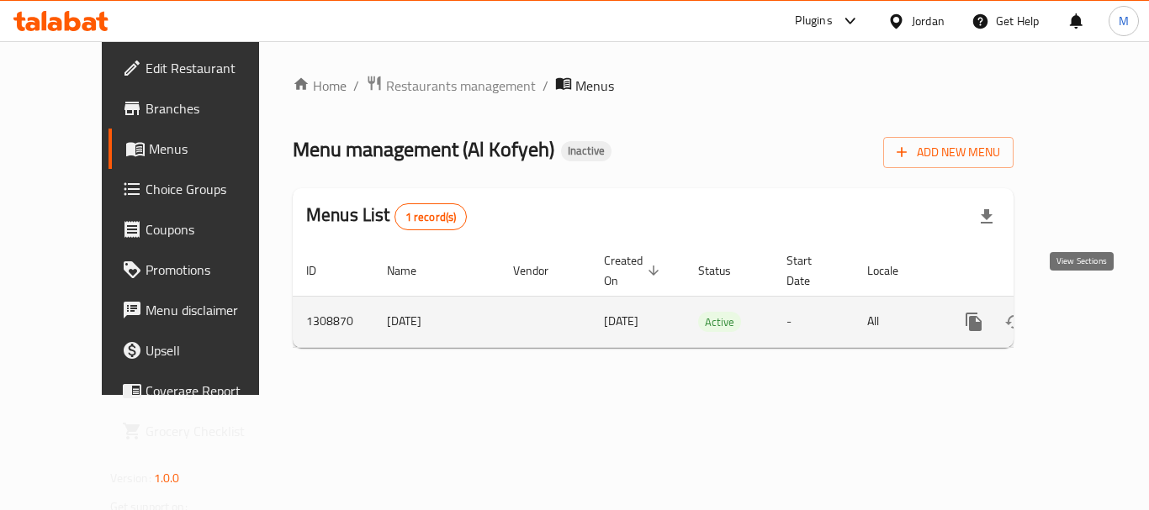
click at [1085, 312] on icon "enhanced table" at bounding box center [1095, 322] width 20 height 20
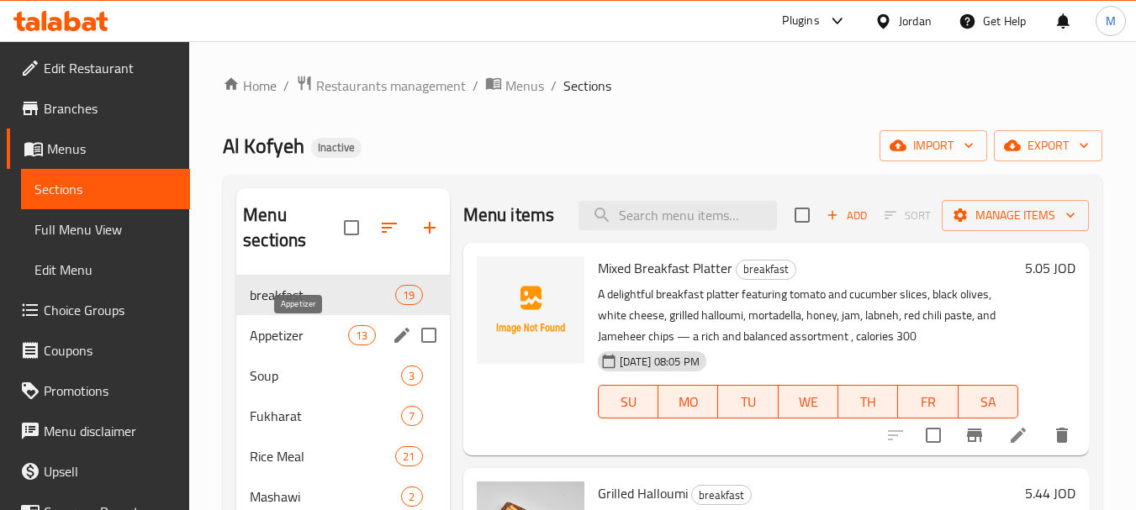
click at [283, 334] on span "Appetizer" at bounding box center [299, 335] width 98 height 20
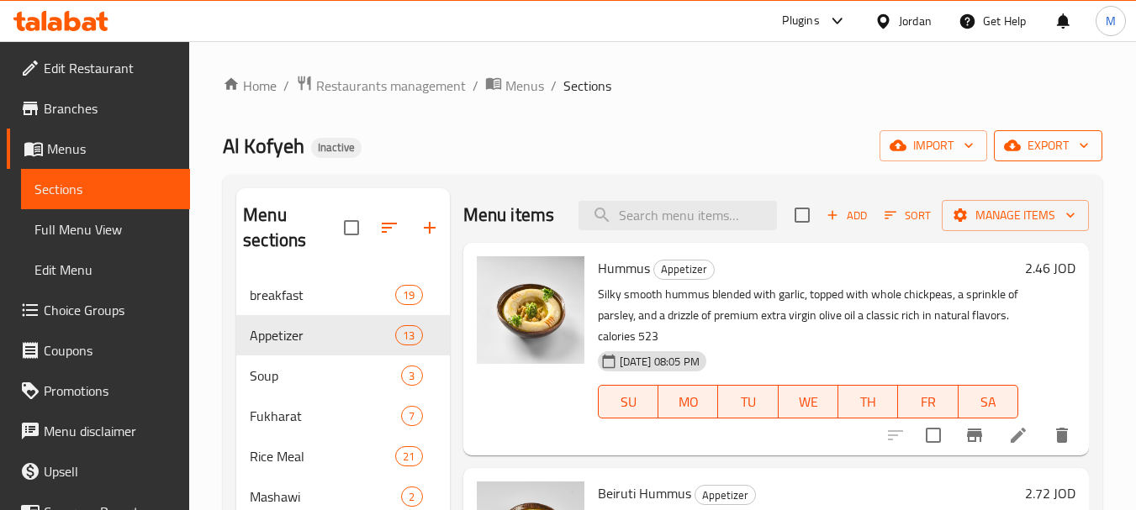
click at [1045, 130] on button "export" at bounding box center [1048, 145] width 108 height 31
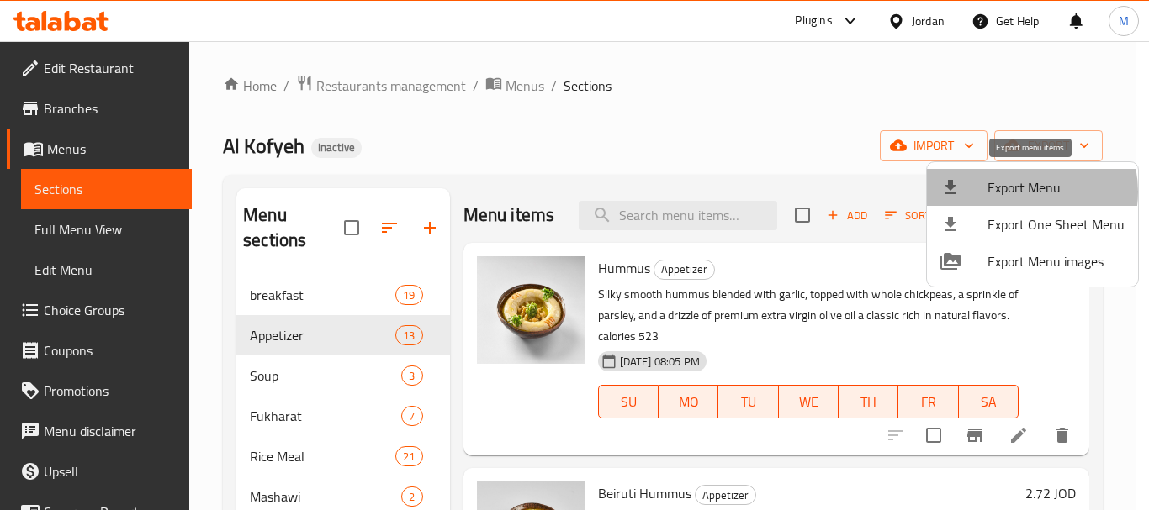
click at [1021, 192] on span "Export Menu" at bounding box center [1055, 187] width 137 height 20
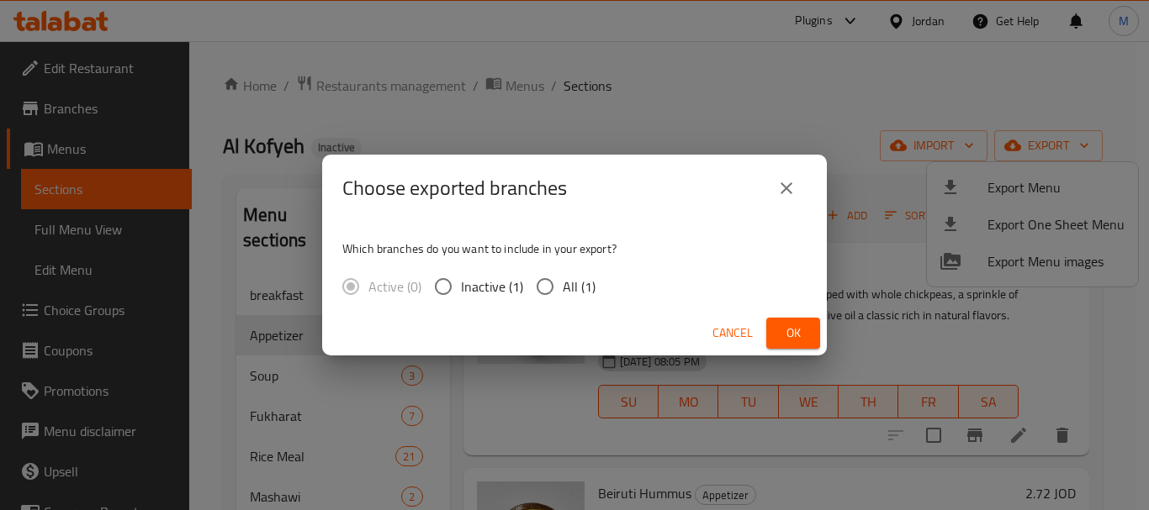
click at [563, 285] on span "All (1)" at bounding box center [578, 287] width 33 height 20
click at [562, 285] on input "All (1)" at bounding box center [544, 286] width 35 height 35
radio input "true"
drag, startPoint x: 786, startPoint y: 332, endPoint x: 700, endPoint y: 488, distance: 178.0
click at [786, 333] on span "Ok" at bounding box center [792, 333] width 27 height 21
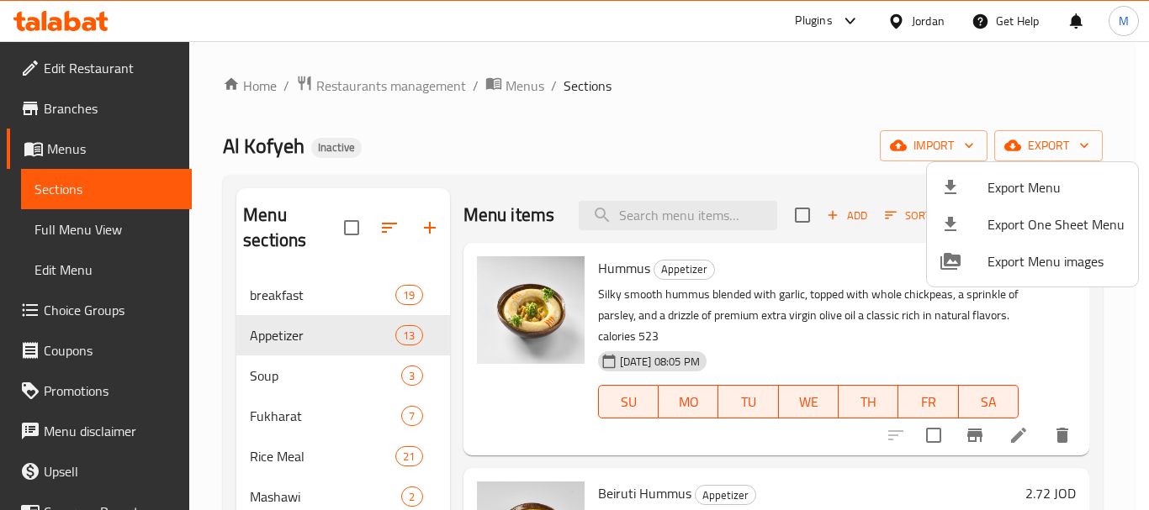
click at [614, 150] on div at bounding box center [574, 255] width 1149 height 510
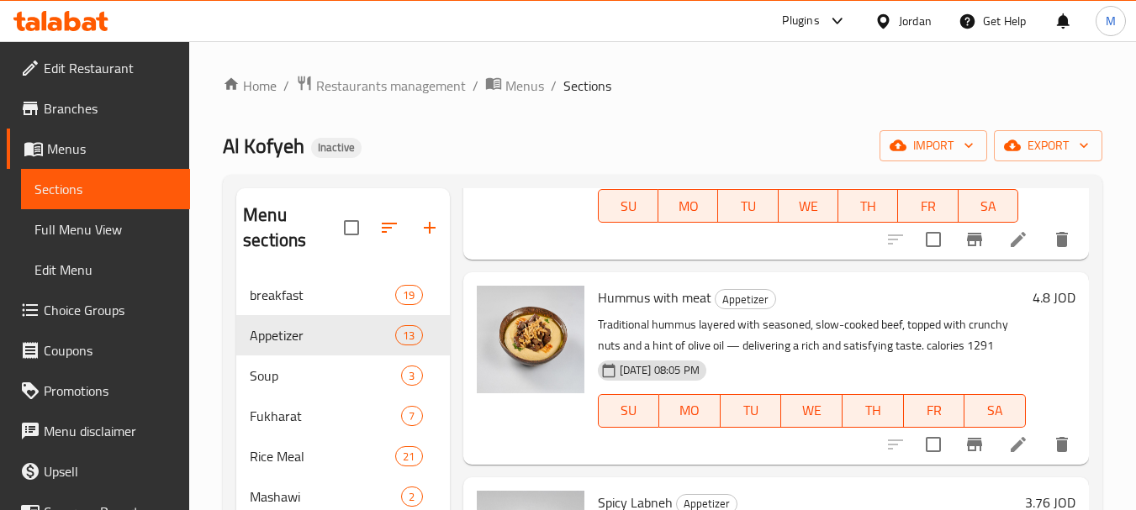
scroll to position [673, 0]
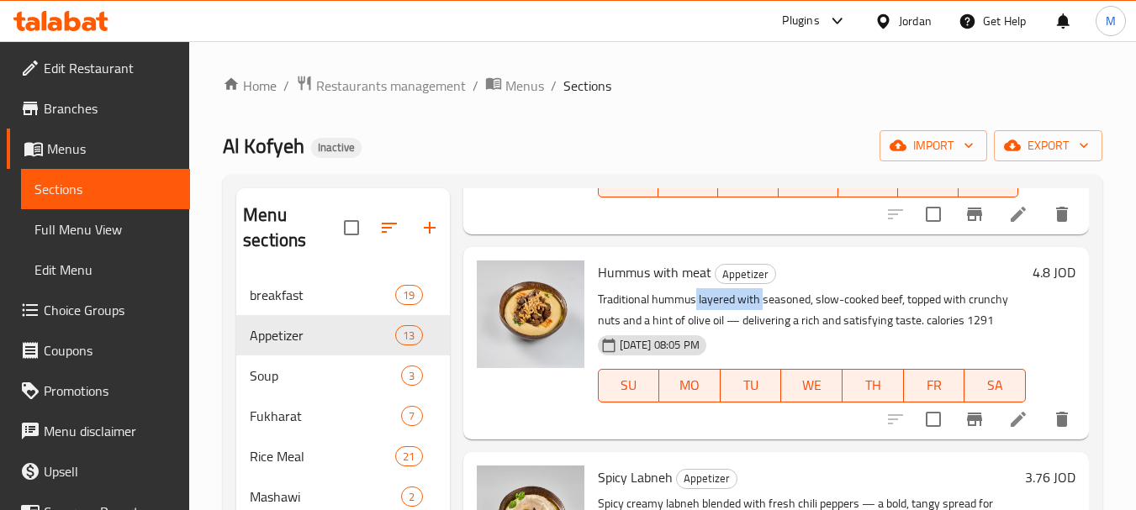
drag, startPoint x: 694, startPoint y: 319, endPoint x: 783, endPoint y: 313, distance: 89.4
click at [773, 317] on p "Traditional hummus layered with seasoned, slow-cooked beef, topped with crunchy…" at bounding box center [812, 310] width 428 height 42
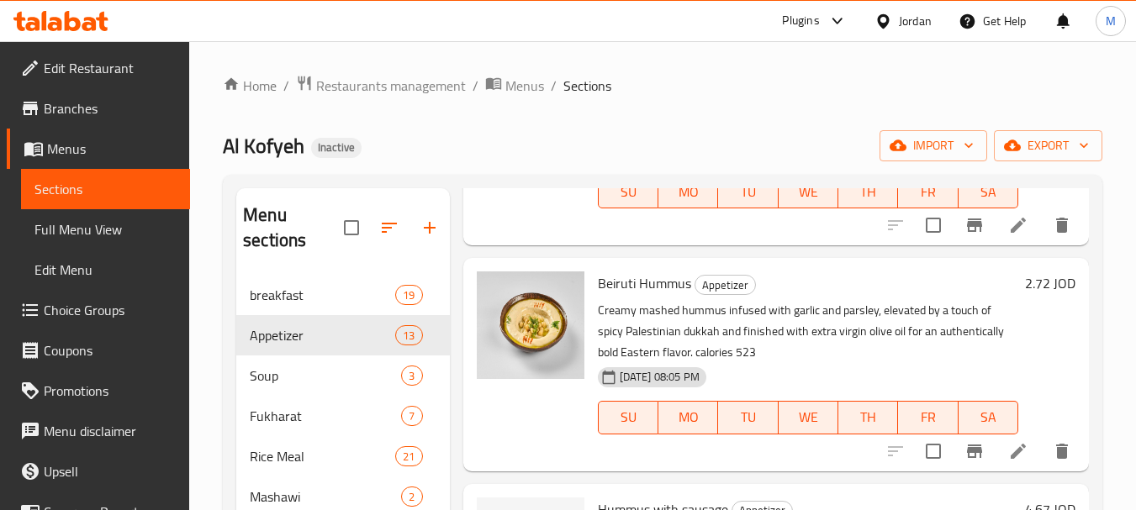
scroll to position [0, 0]
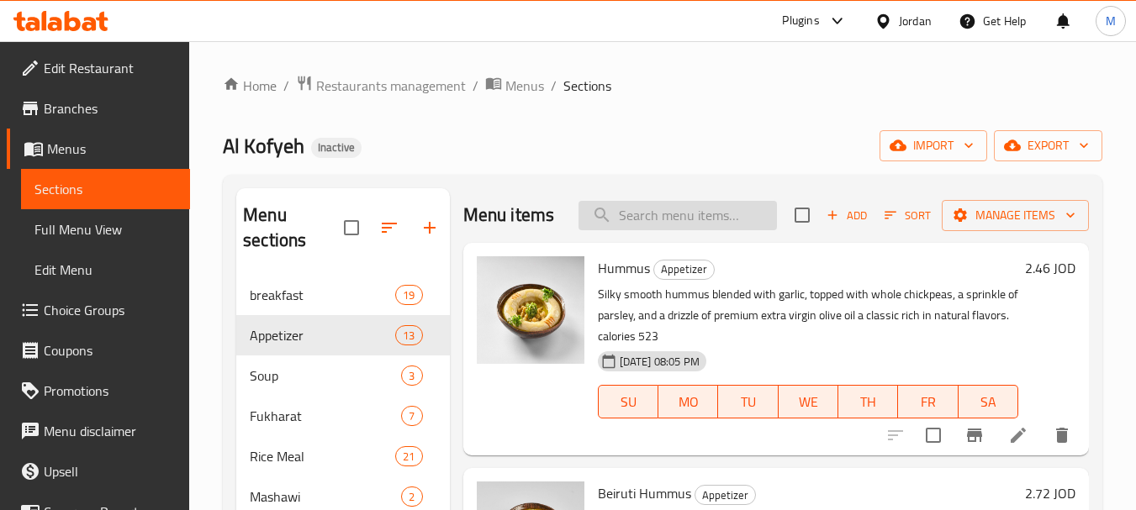
click at [671, 226] on input "search" at bounding box center [677, 215] width 198 height 29
paste input "Lentil Soup"
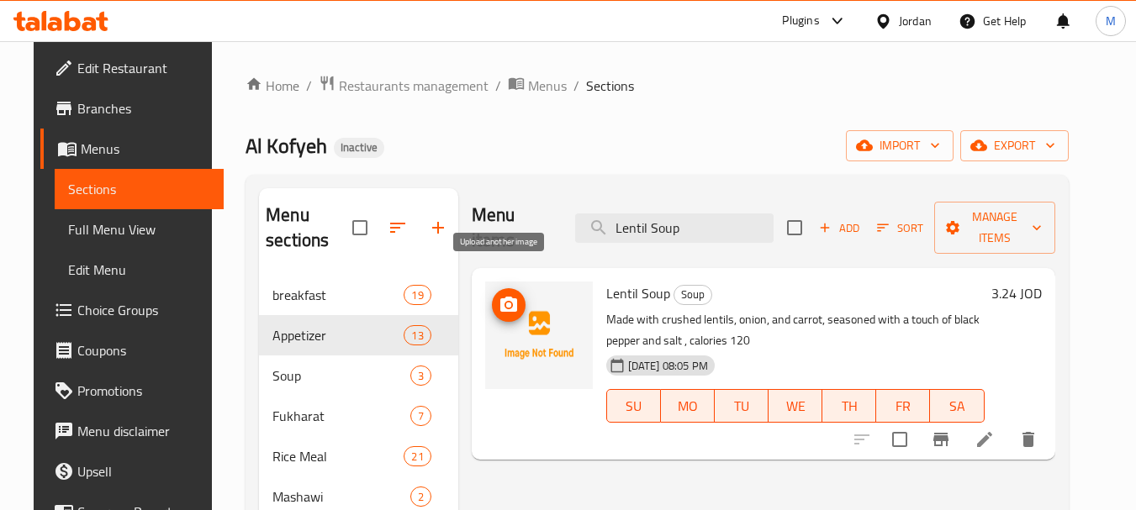
click at [500, 297] on icon "upload picture" at bounding box center [508, 304] width 17 height 15
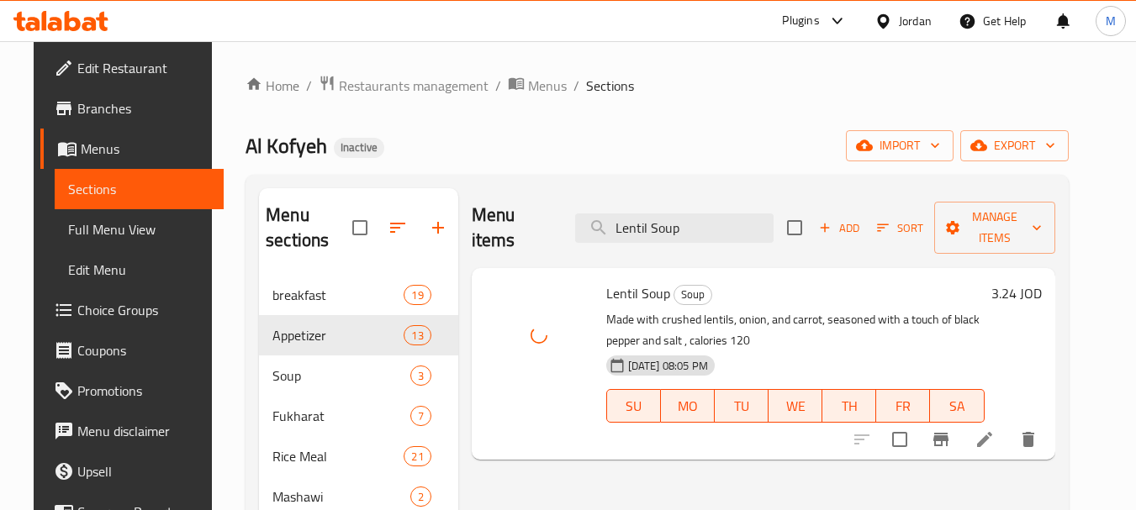
click at [646, 281] on span "Lentil Soup" at bounding box center [638, 293] width 64 height 25
click at [647, 281] on span "Lentil Soup" at bounding box center [638, 293] width 64 height 25
copy h6 "Lentil Soup"
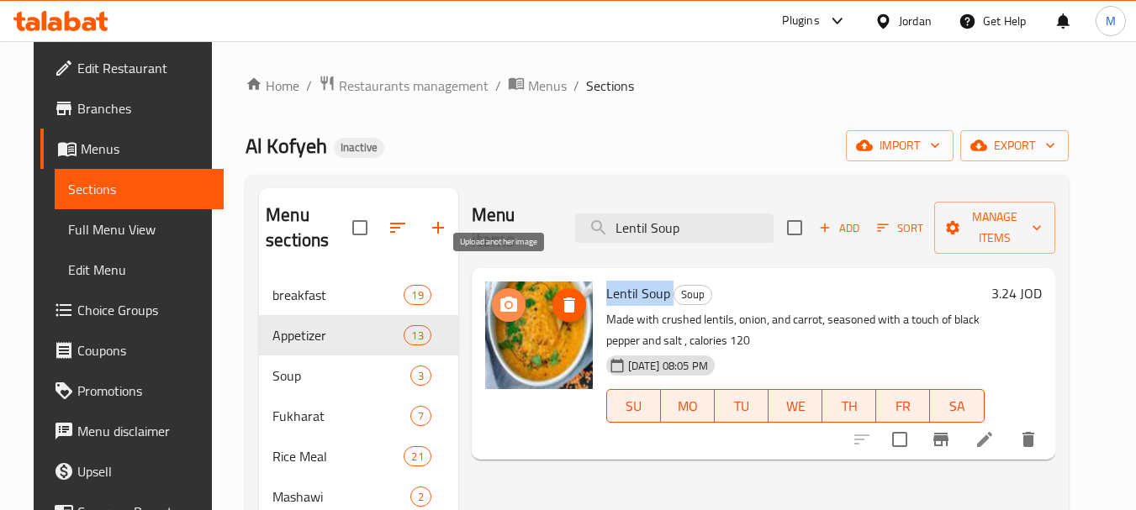
click at [501, 295] on icon "upload picture" at bounding box center [509, 305] width 20 height 20
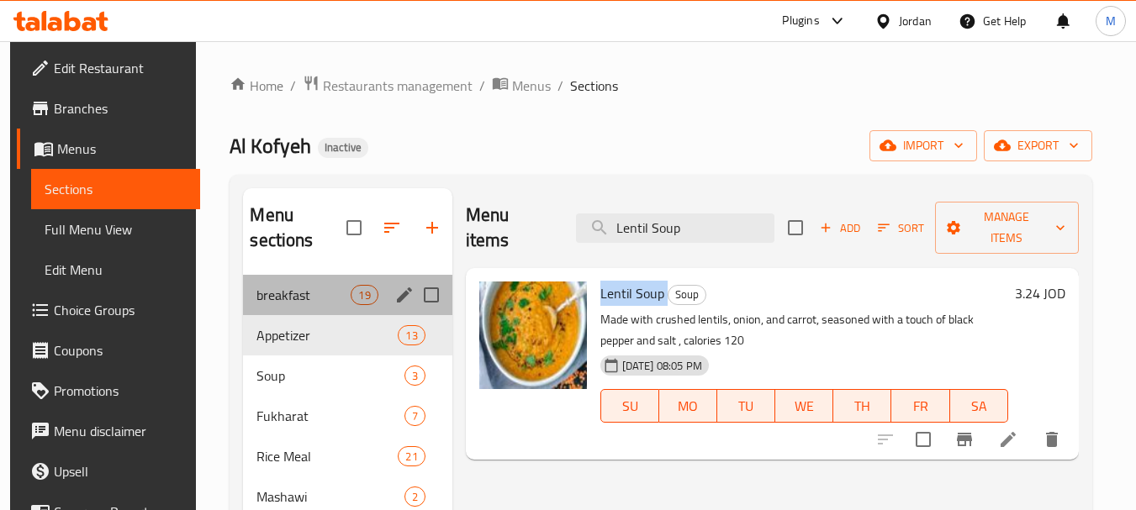
click at [295, 306] on div "breakfast 19" at bounding box center [347, 295] width 209 height 40
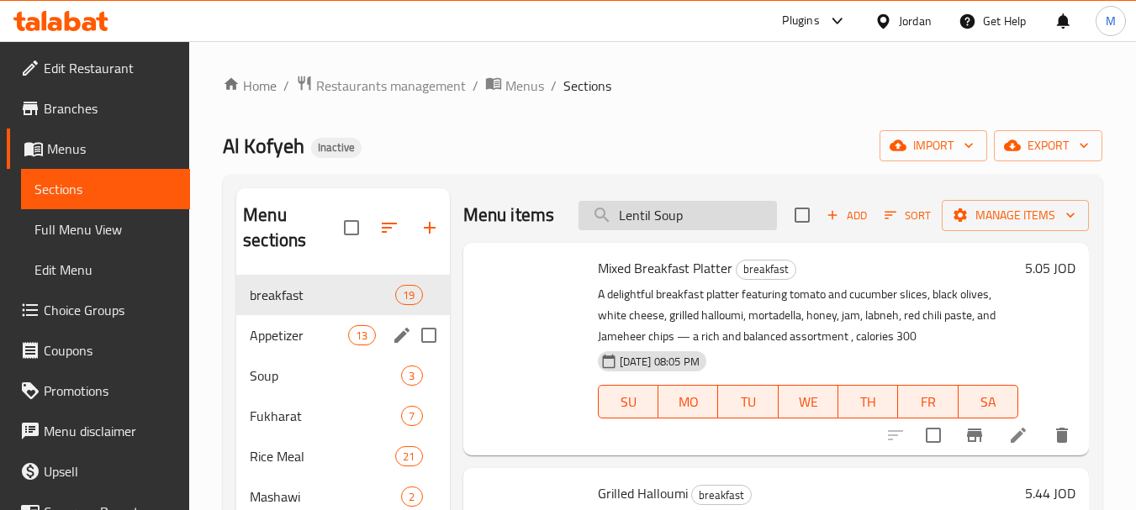
click at [288, 338] on span "Appetizer" at bounding box center [299, 335] width 98 height 20
click at [702, 226] on input "Lentil Soup" at bounding box center [677, 215] width 198 height 29
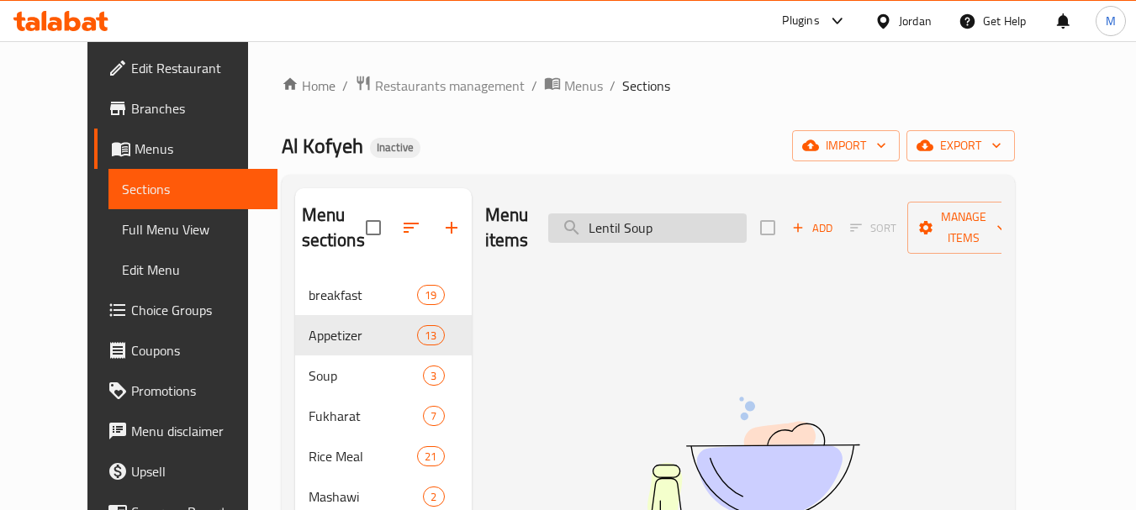
type input "Lentil Soup"
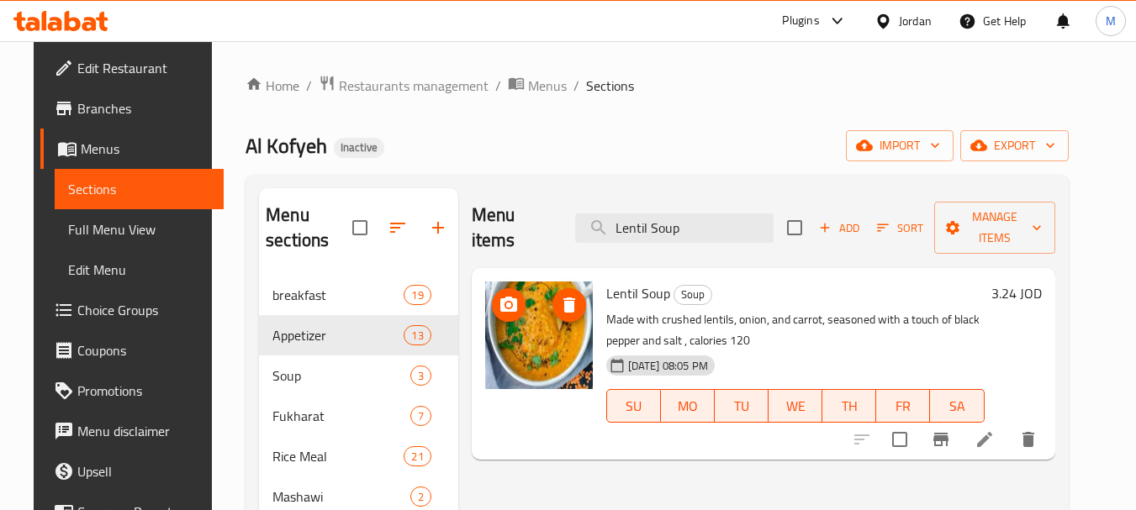
click at [503, 295] on icon "upload picture" at bounding box center [509, 305] width 20 height 20
